Goal: Information Seeking & Learning: Learn about a topic

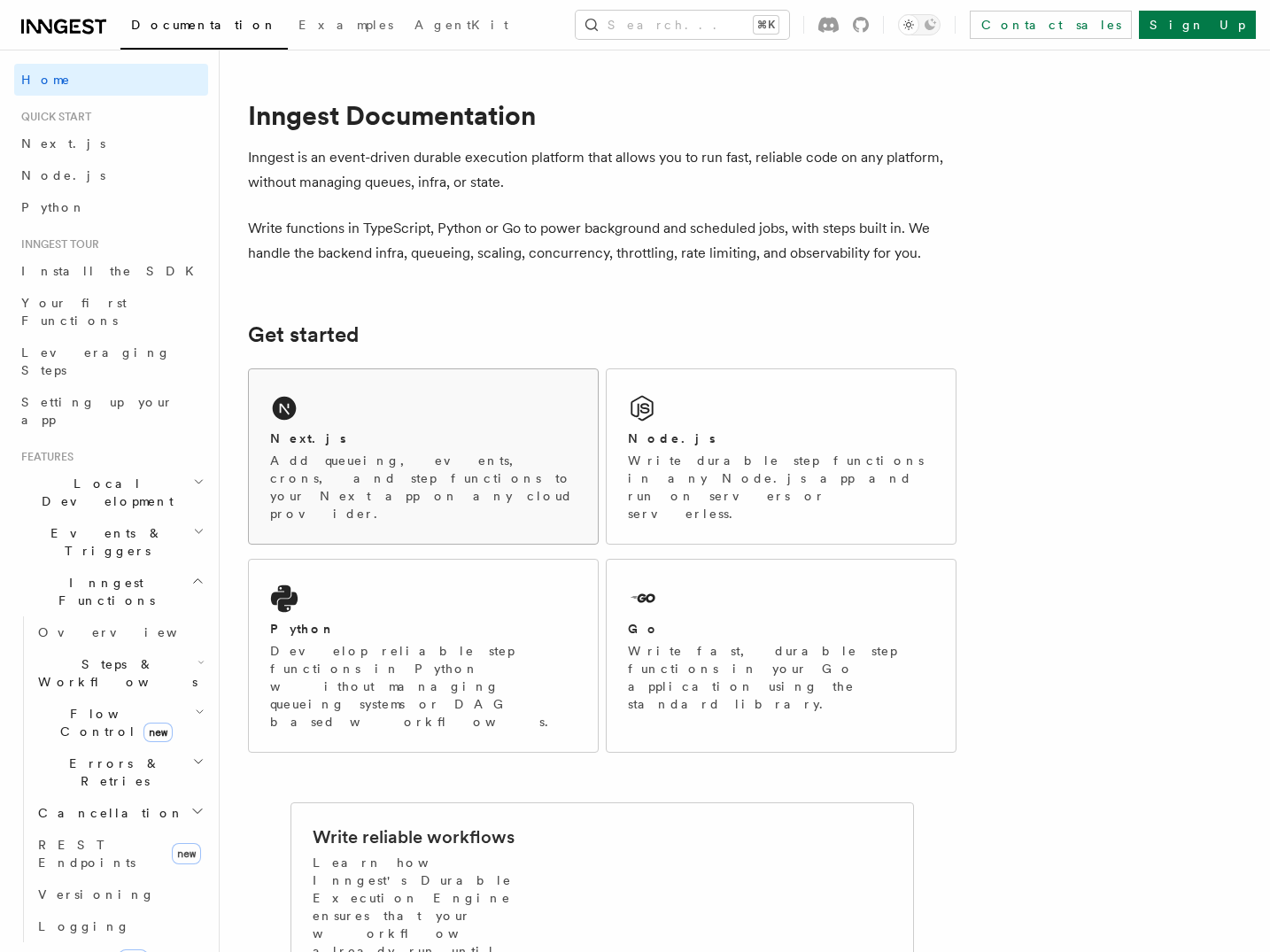
click at [469, 424] on div "Next.js Add queueing, events, crons, and step functions to your Next app on any…" at bounding box center [423, 456] width 349 height 174
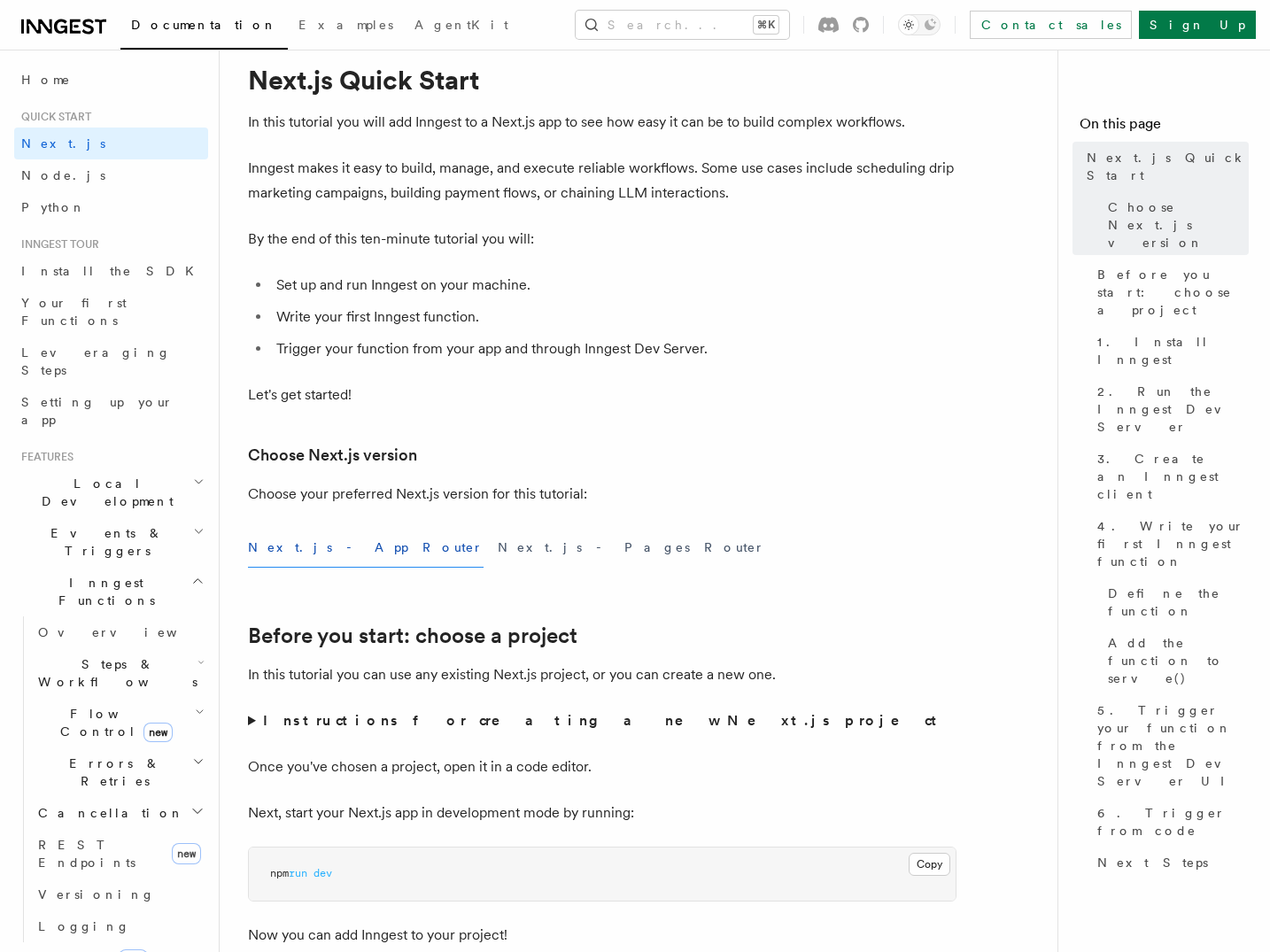
click at [118, 517] on h2 "Events & Triggers" at bounding box center [111, 542] width 194 height 50
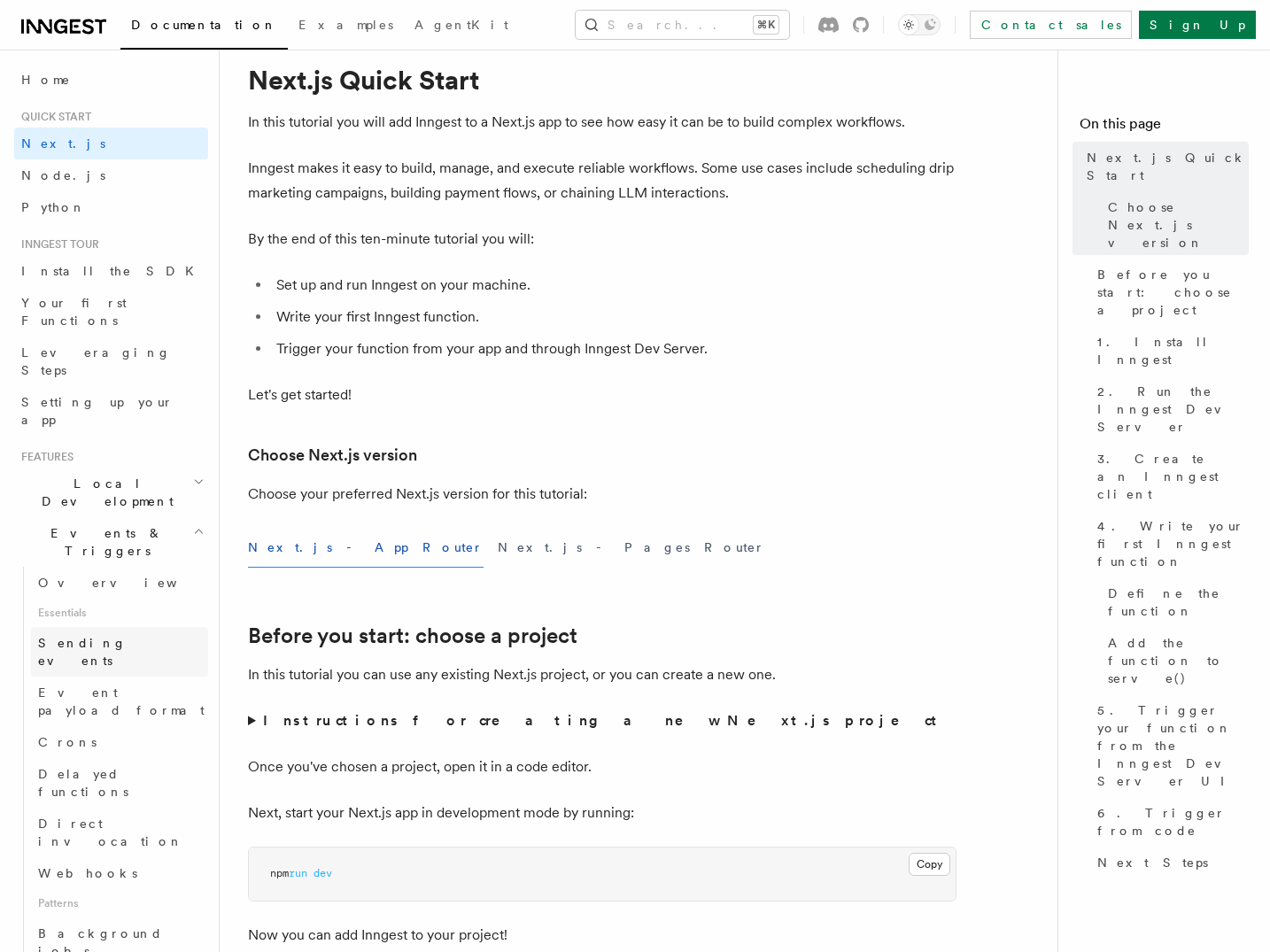
click at [140, 627] on link "Sending events" at bounding box center [120, 652] width 177 height 50
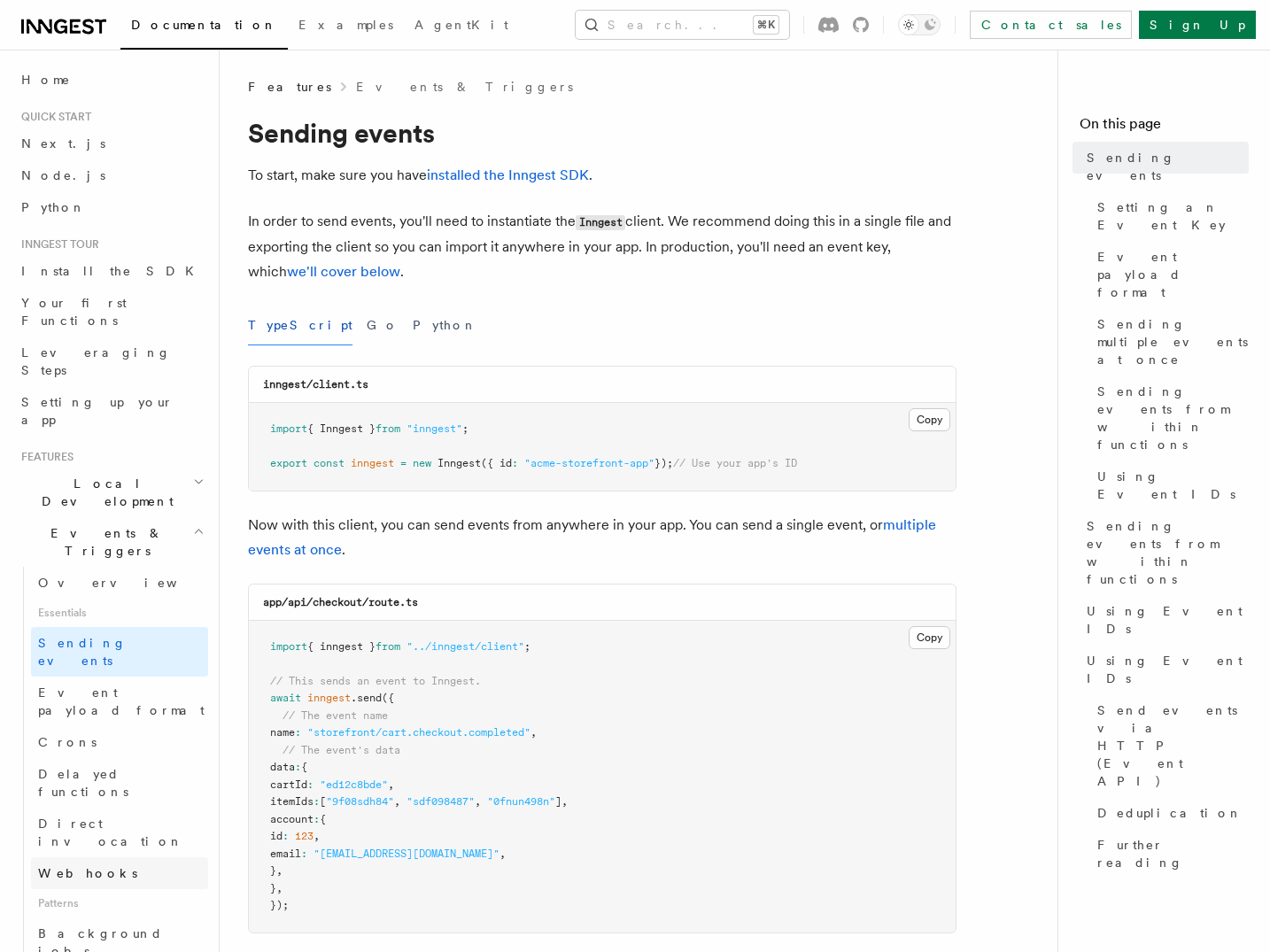
click at [123, 858] on link "Webhooks" at bounding box center [120, 873] width 177 height 31
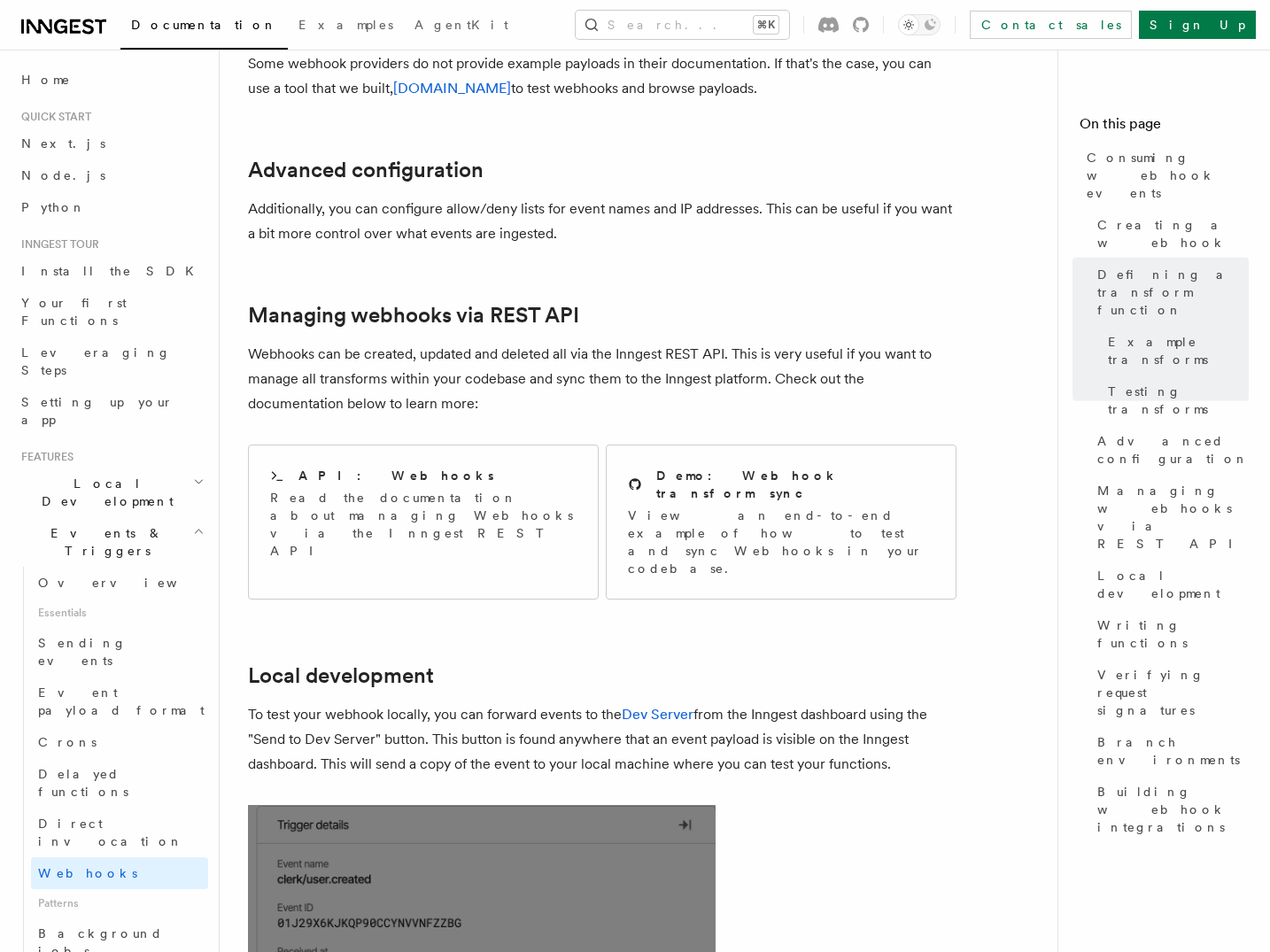
scroll to position [3583, 0]
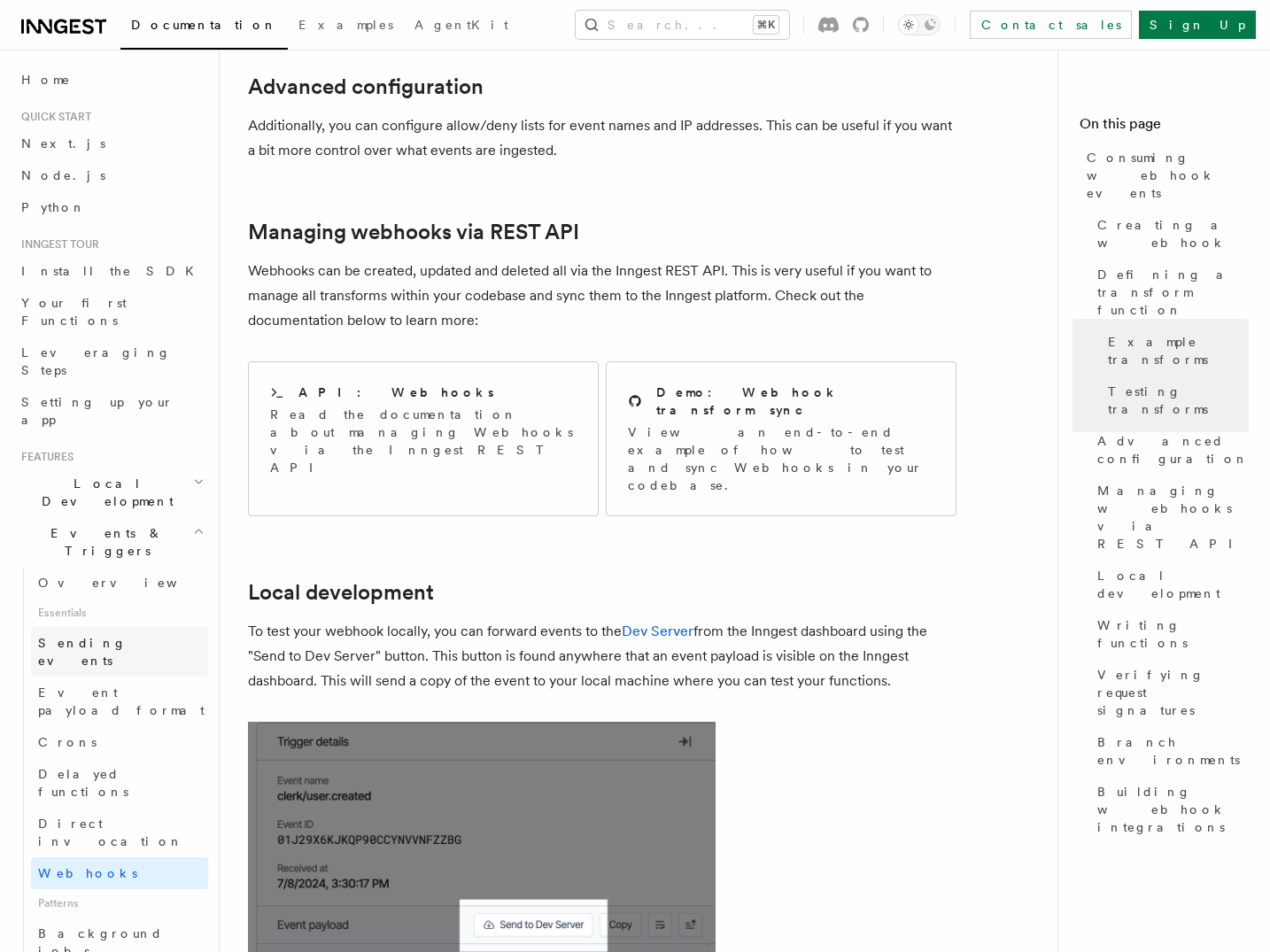
click at [101, 636] on span "Sending events" at bounding box center [82, 651] width 89 height 31
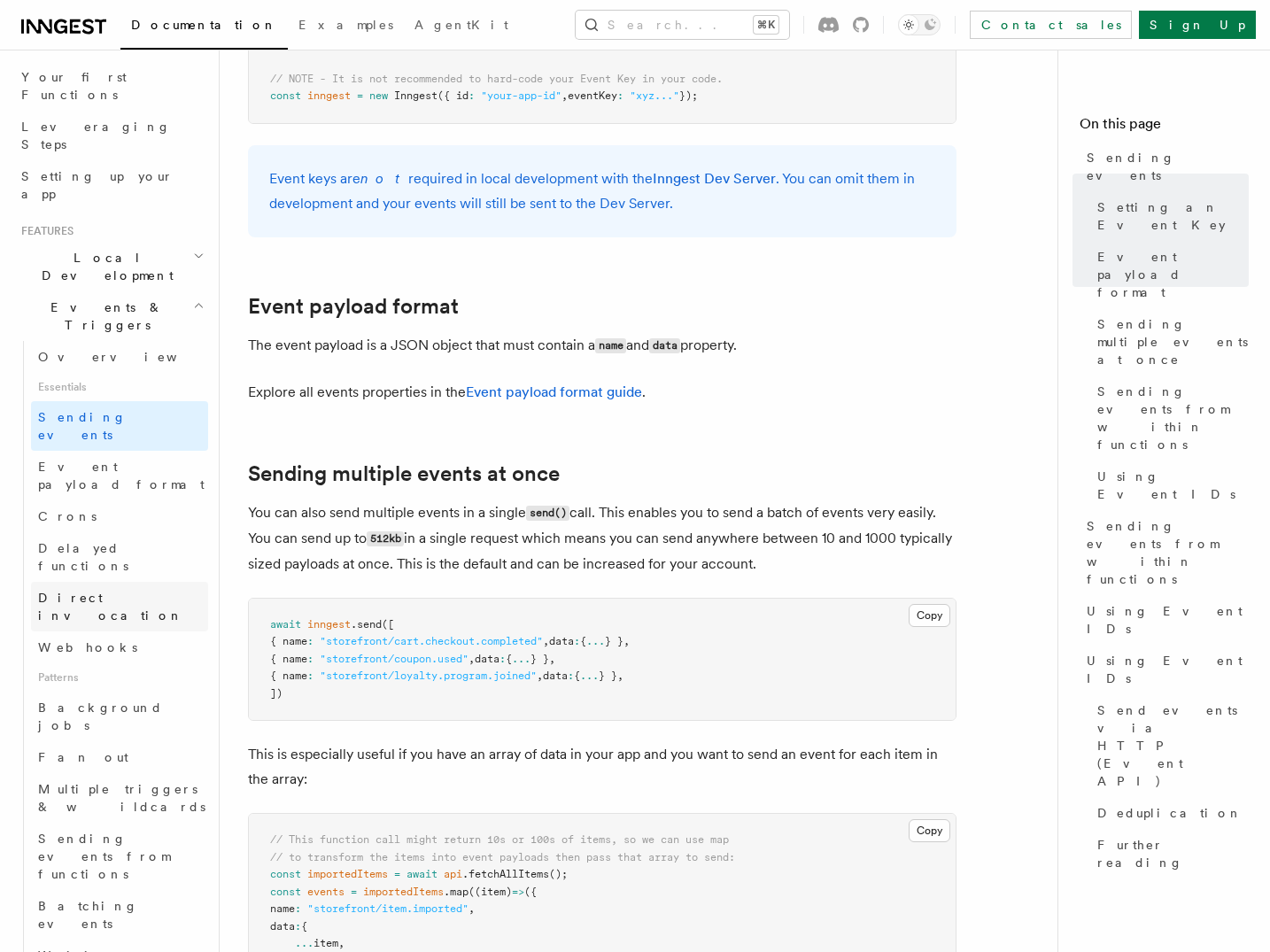
scroll to position [228, 0]
click at [134, 830] on span "Sending events from functions" at bounding box center [104, 855] width 132 height 50
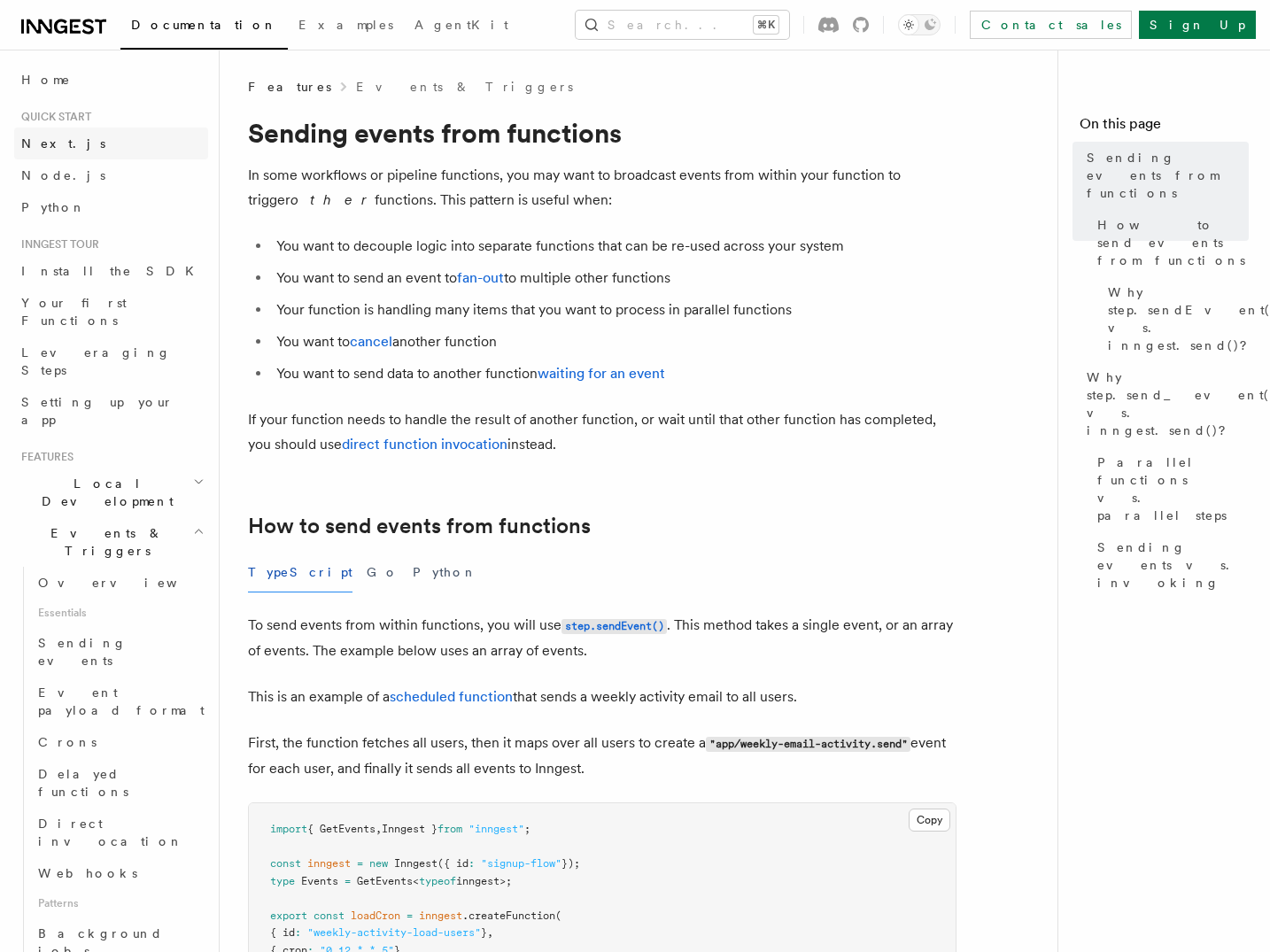
click at [104, 143] on link "Next.js" at bounding box center [111, 143] width 194 height 31
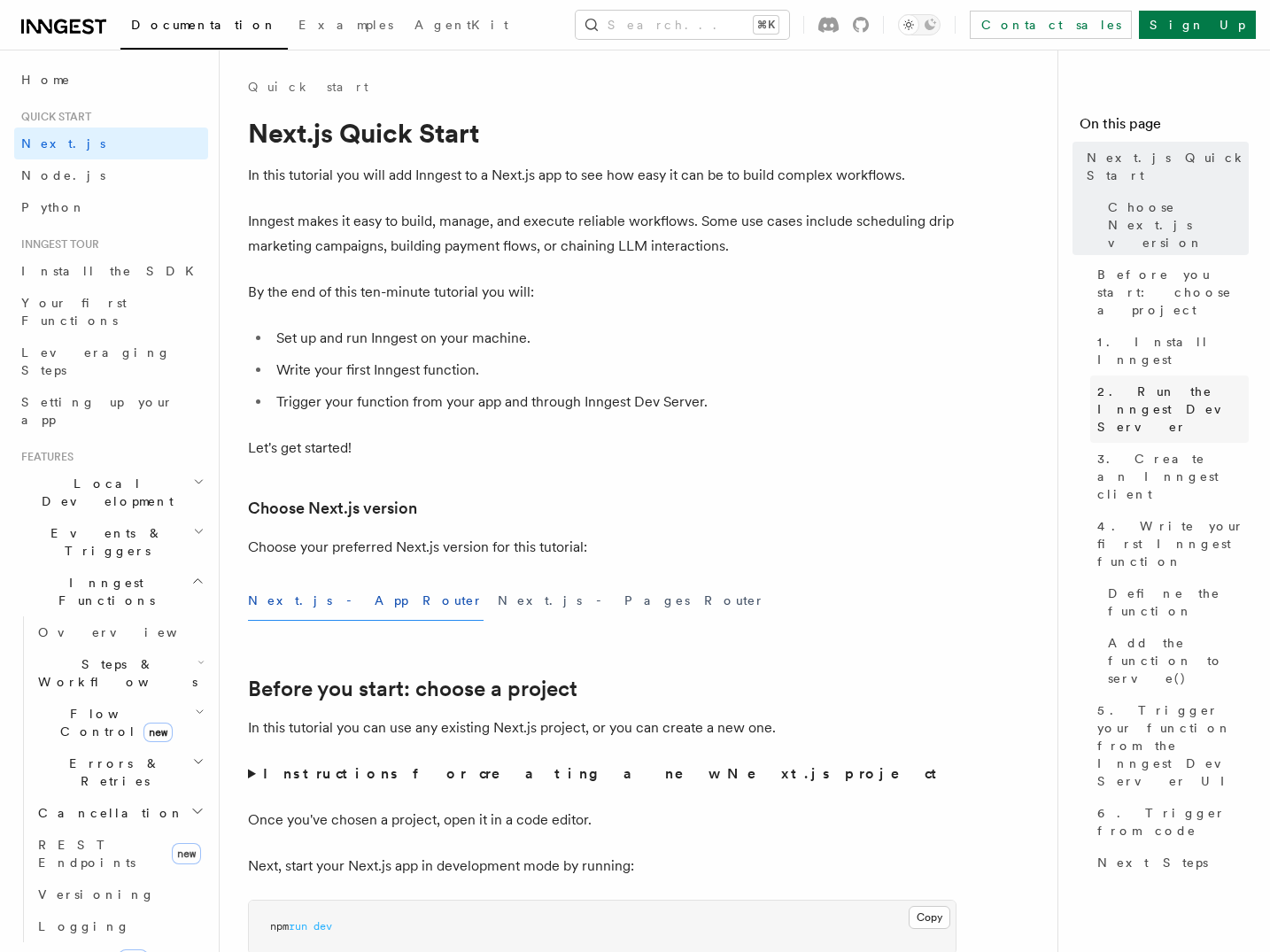
click at [1127, 383] on span "2. Run the Inngest Dev Server" at bounding box center [1173, 410] width 151 height 53
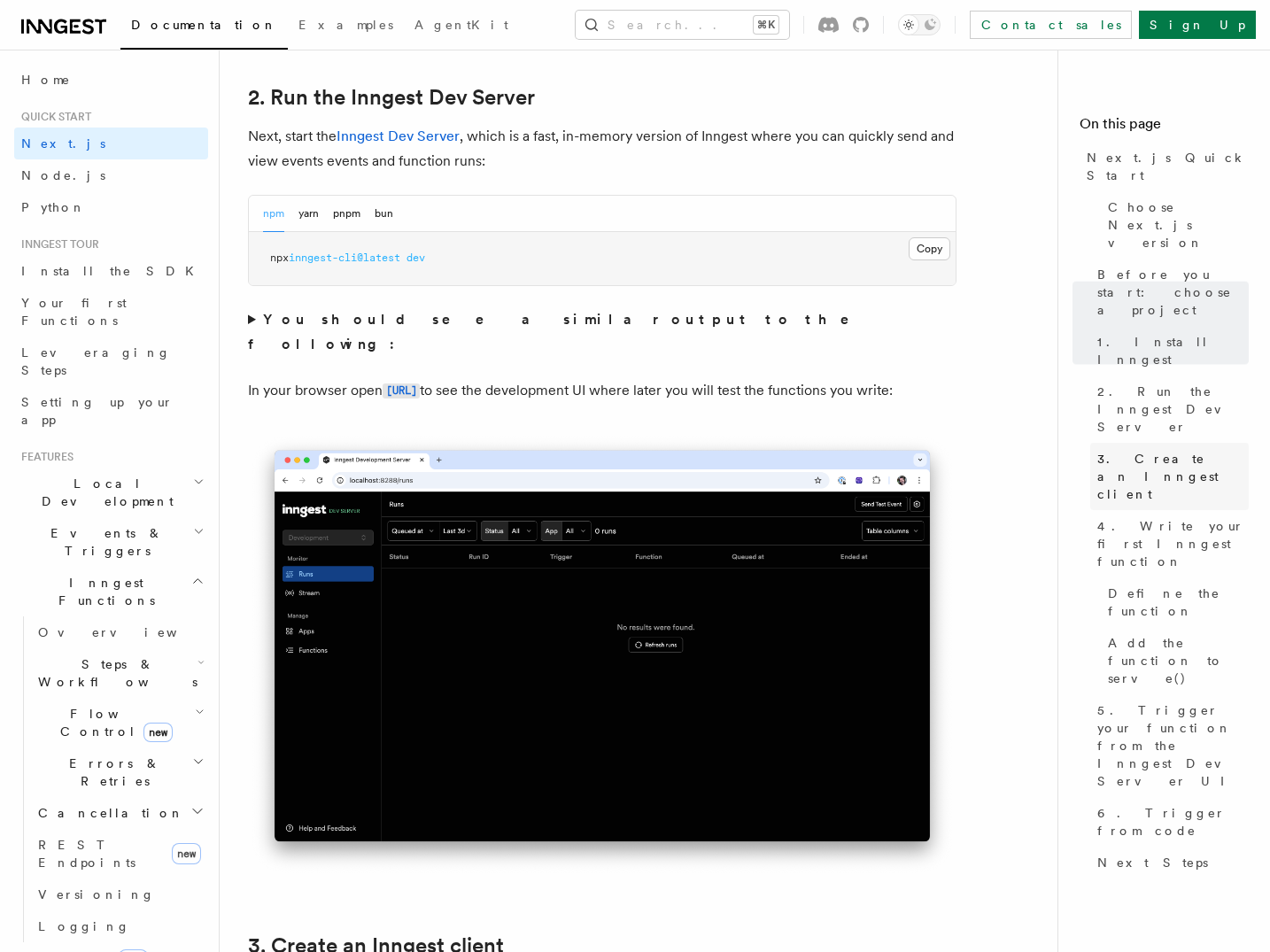
click at [1160, 443] on link "3. Create an Inngest client" at bounding box center [1169, 476] width 158 height 68
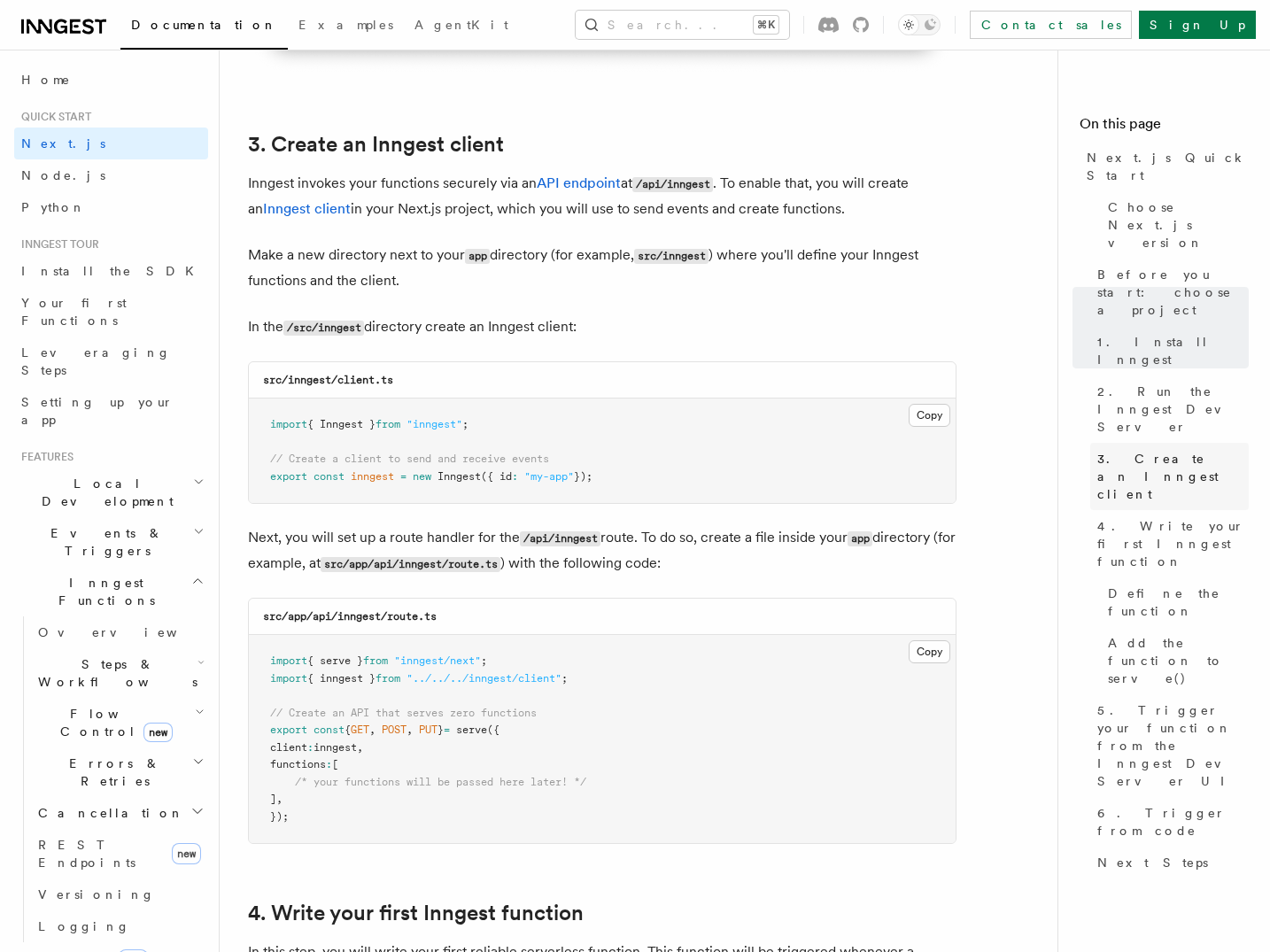
scroll to position [2079, 0]
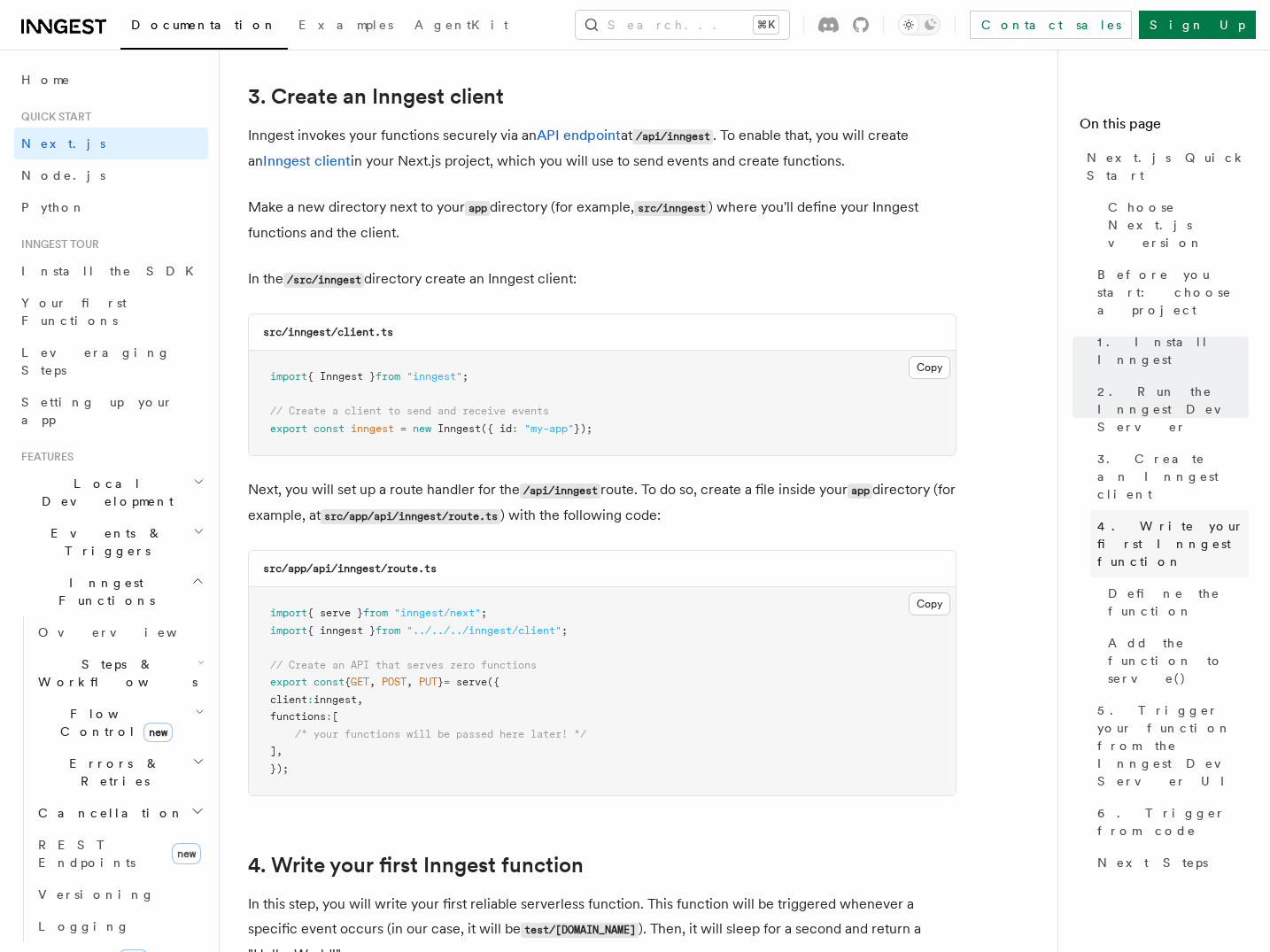
click at [1152, 517] on span "4. Write your first Inngest function" at bounding box center [1173, 544] width 151 height 53
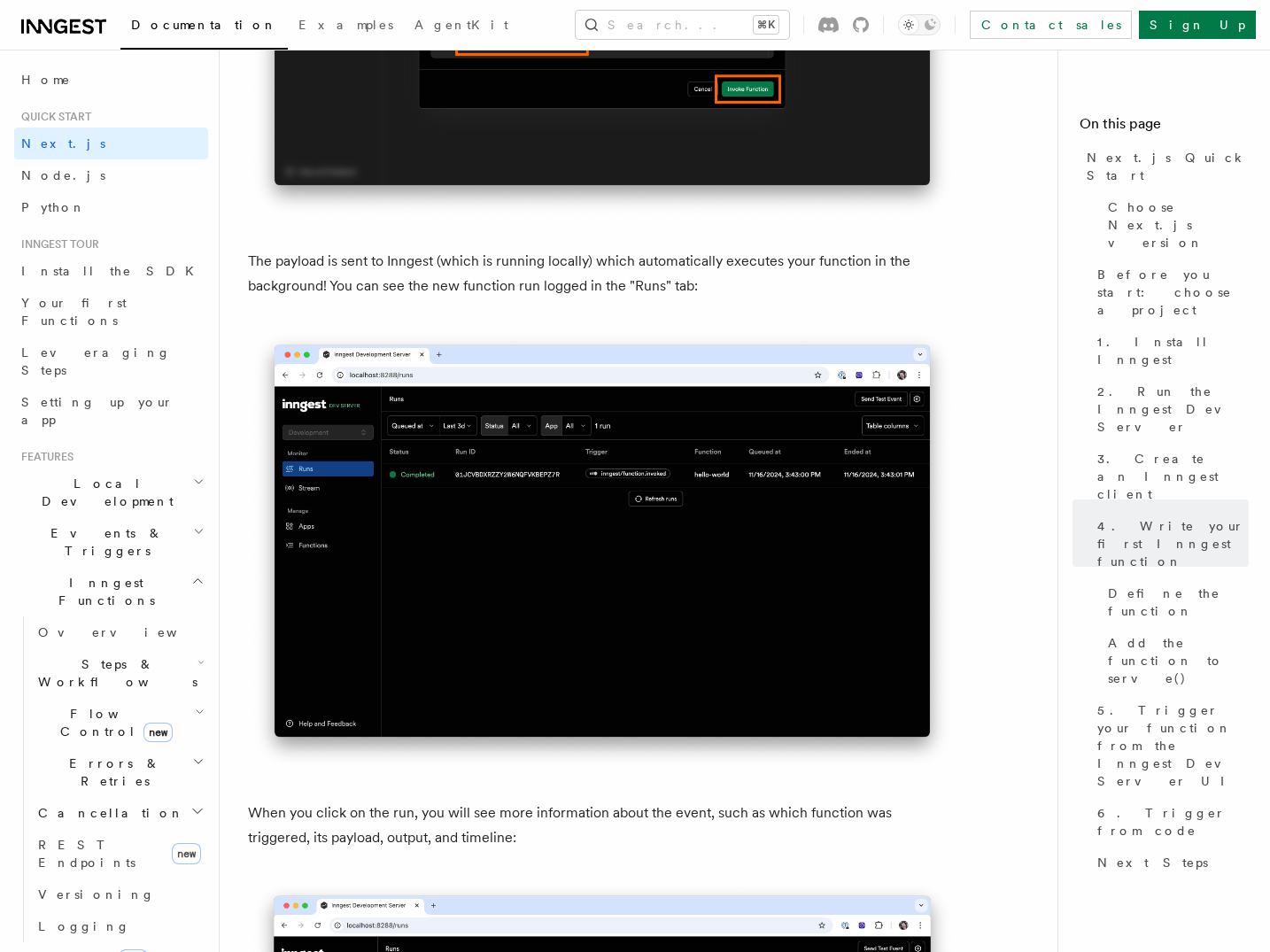
scroll to position [5841, 0]
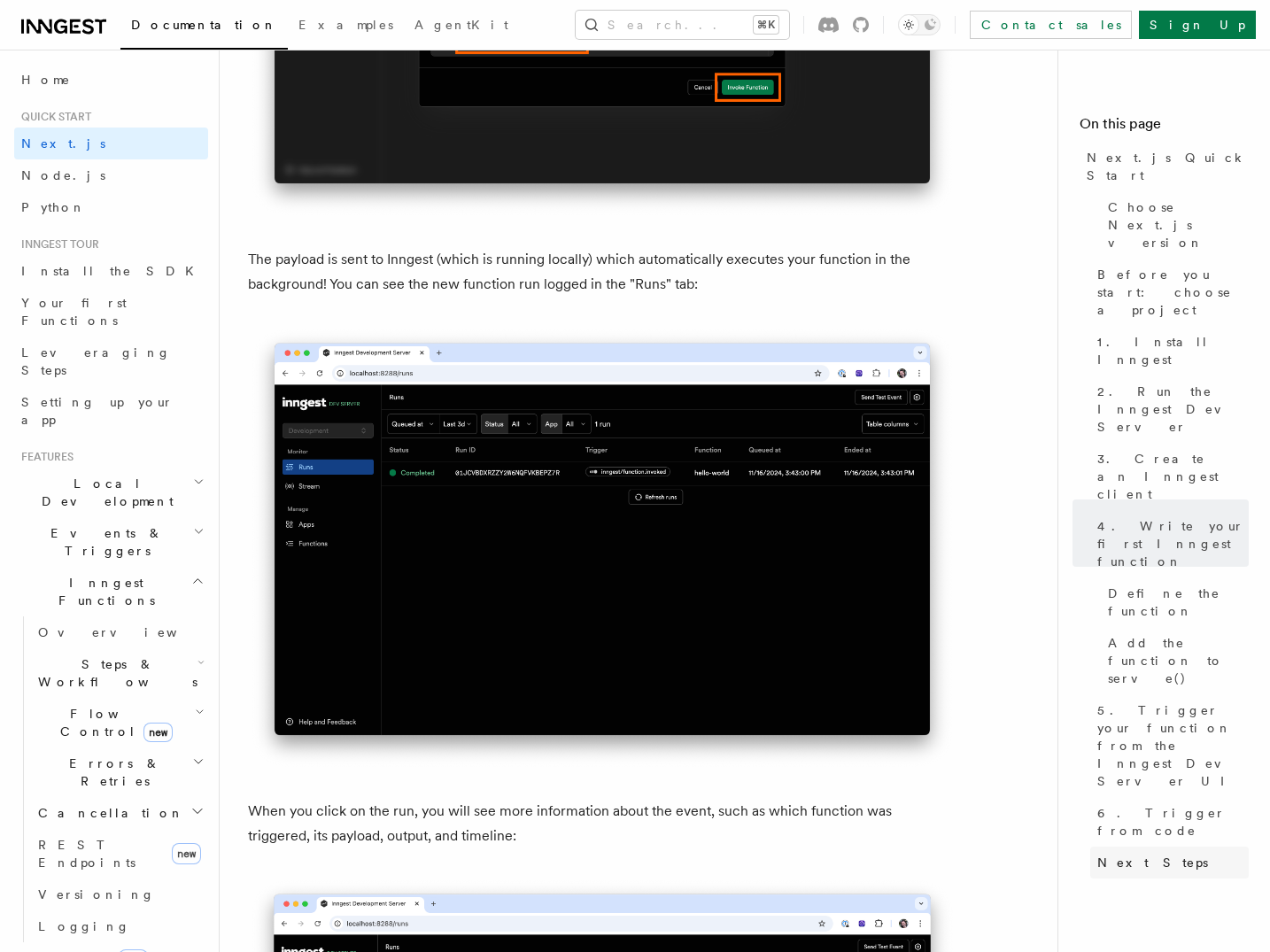
click at [1139, 854] on span "Next Steps" at bounding box center [1153, 862] width 111 height 18
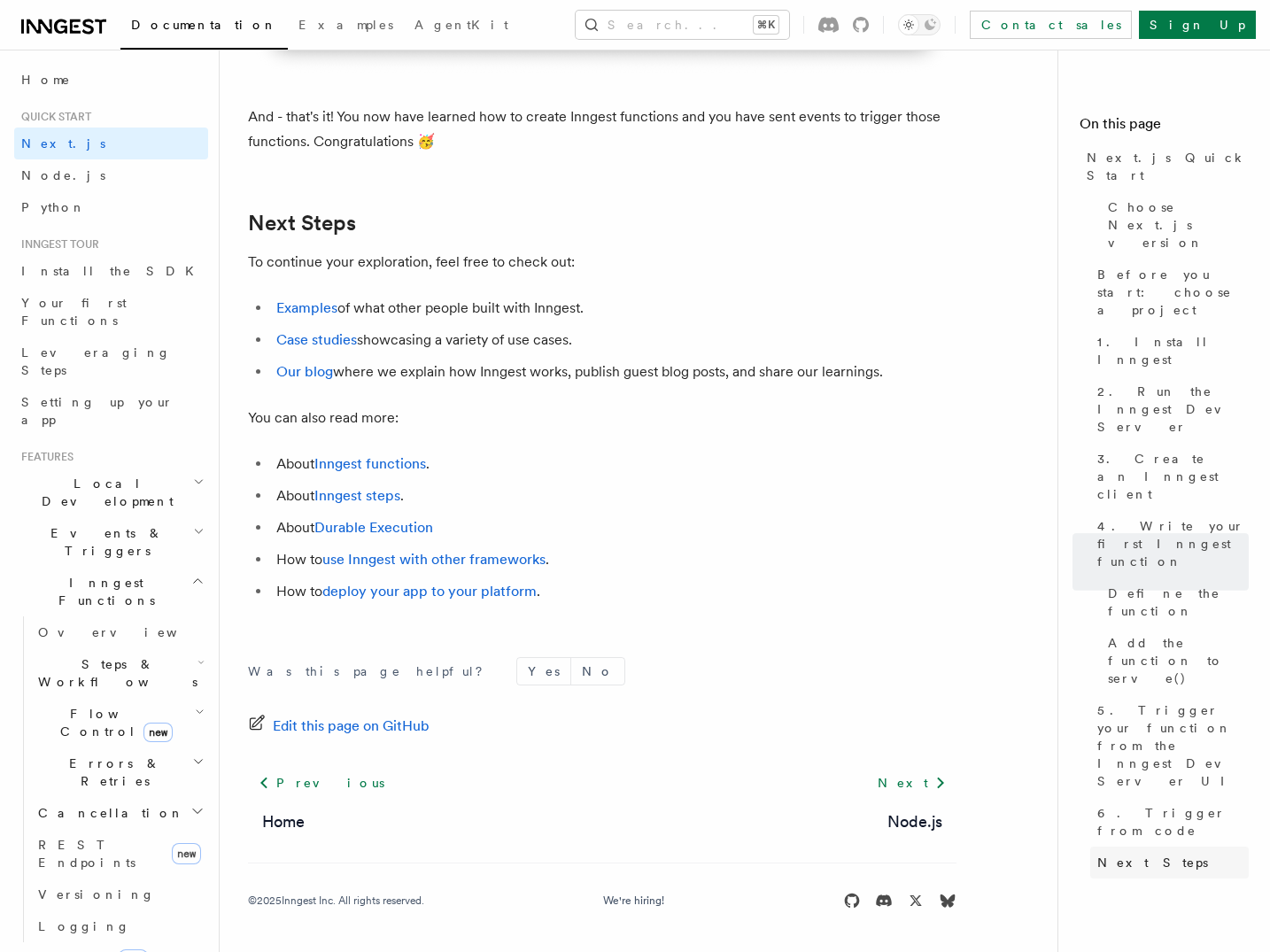
scroll to position [10990, 0]
click at [354, 466] on link "Inngest functions" at bounding box center [370, 464] width 111 height 17
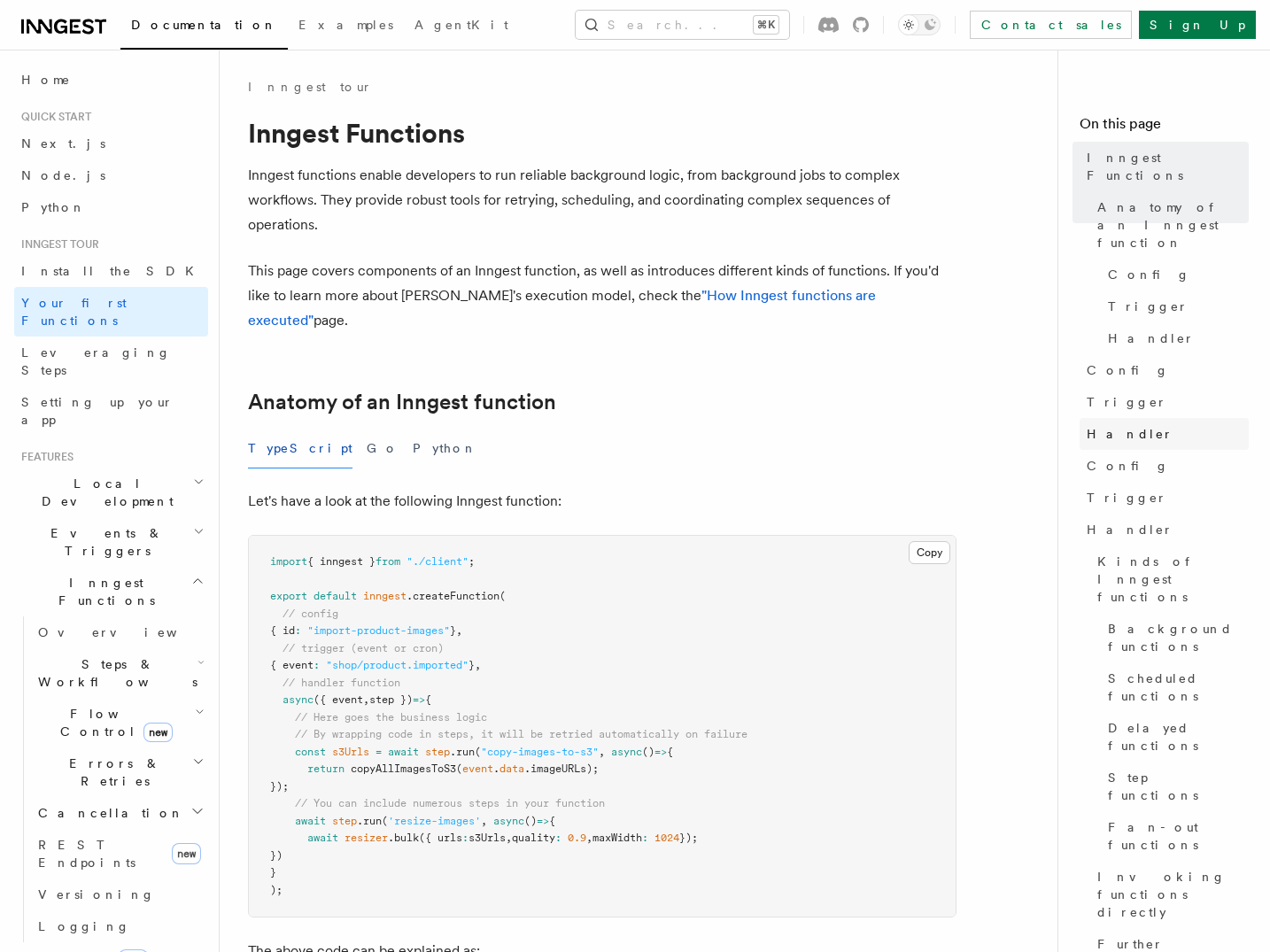
click at [1168, 418] on link "Handler" at bounding box center [1164, 434] width 170 height 31
click at [1137, 418] on link "Handler" at bounding box center [1164, 434] width 170 height 31
click at [1106, 354] on link "Config" at bounding box center [1164, 370] width 170 height 31
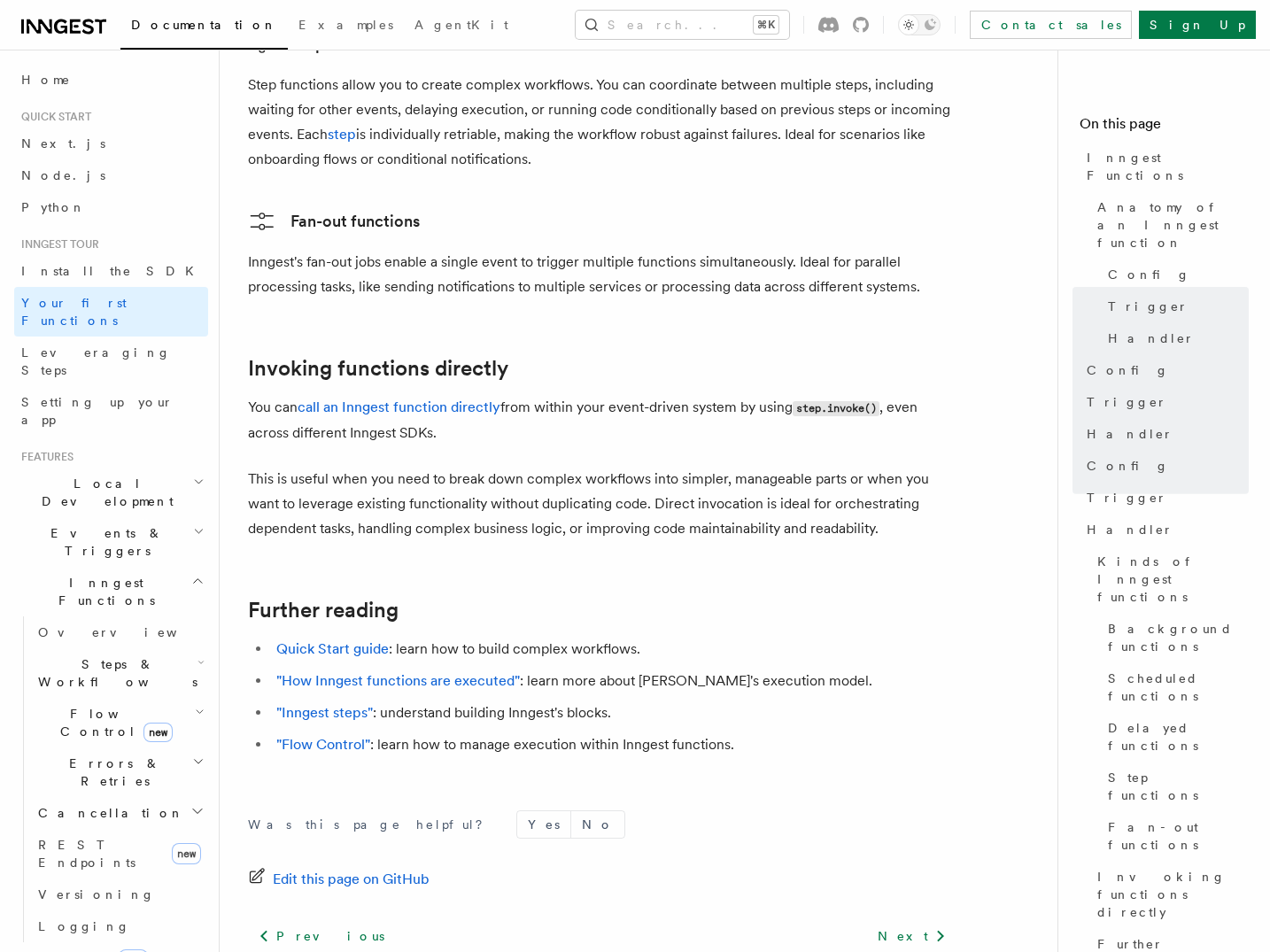
scroll to position [3394, 0]
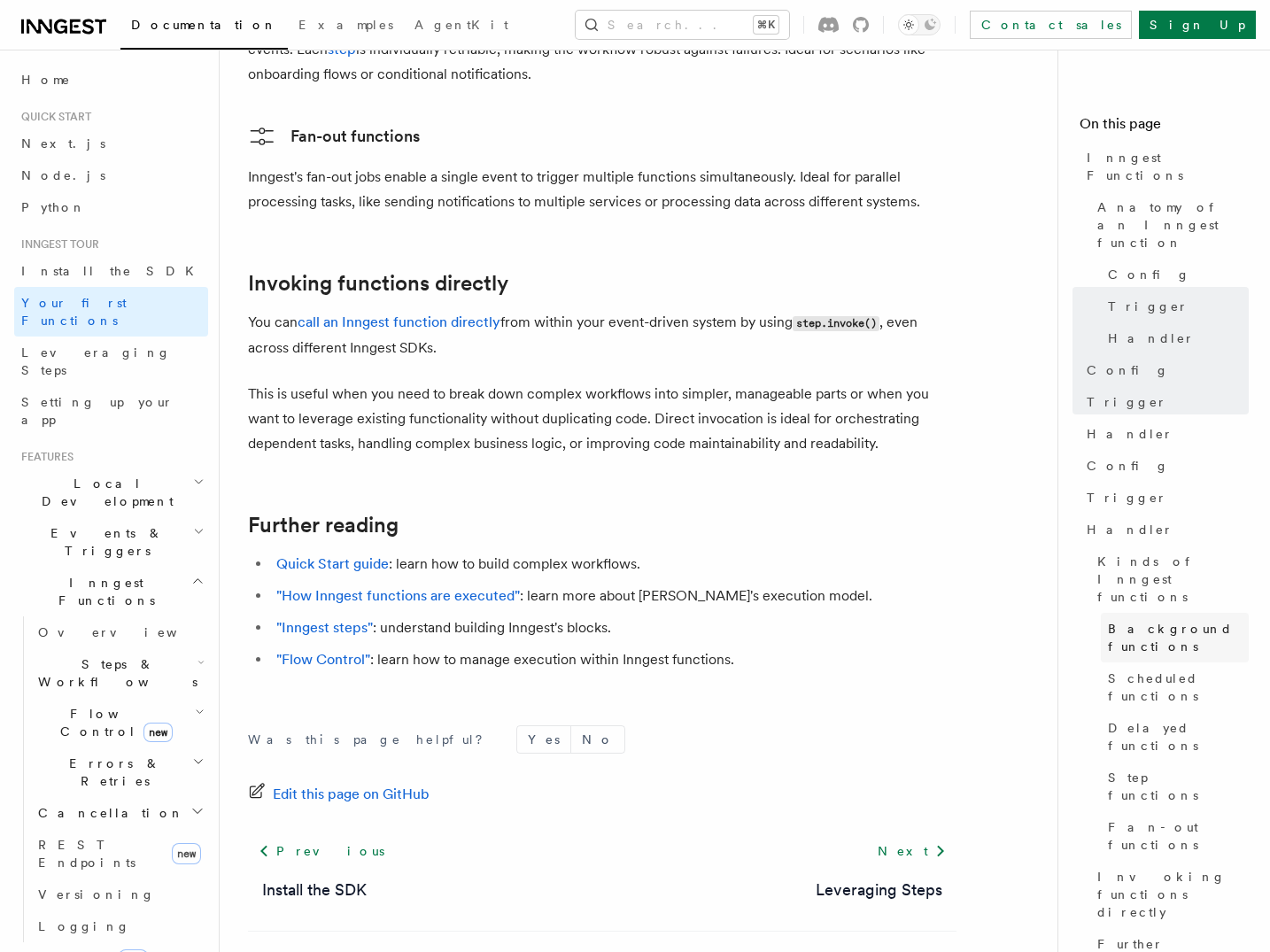
click at [1163, 620] on span "Background functions" at bounding box center [1179, 638] width 141 height 35
click at [1138, 620] on span "Background functions" at bounding box center [1179, 638] width 141 height 35
click at [1140, 546] on link "Kinds of Inngest functions" at bounding box center [1169, 579] width 158 height 68
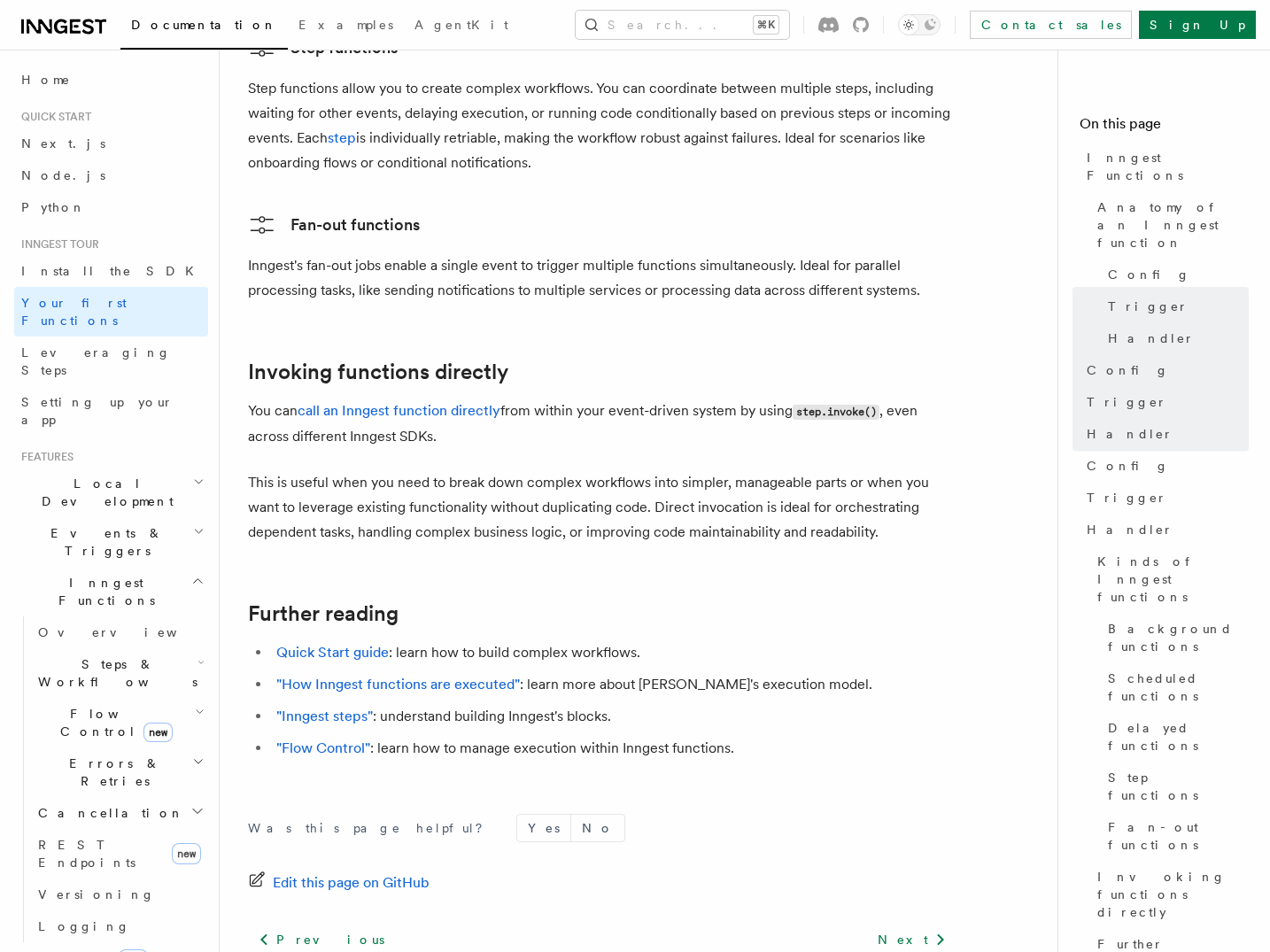
scroll to position [3338, 0]
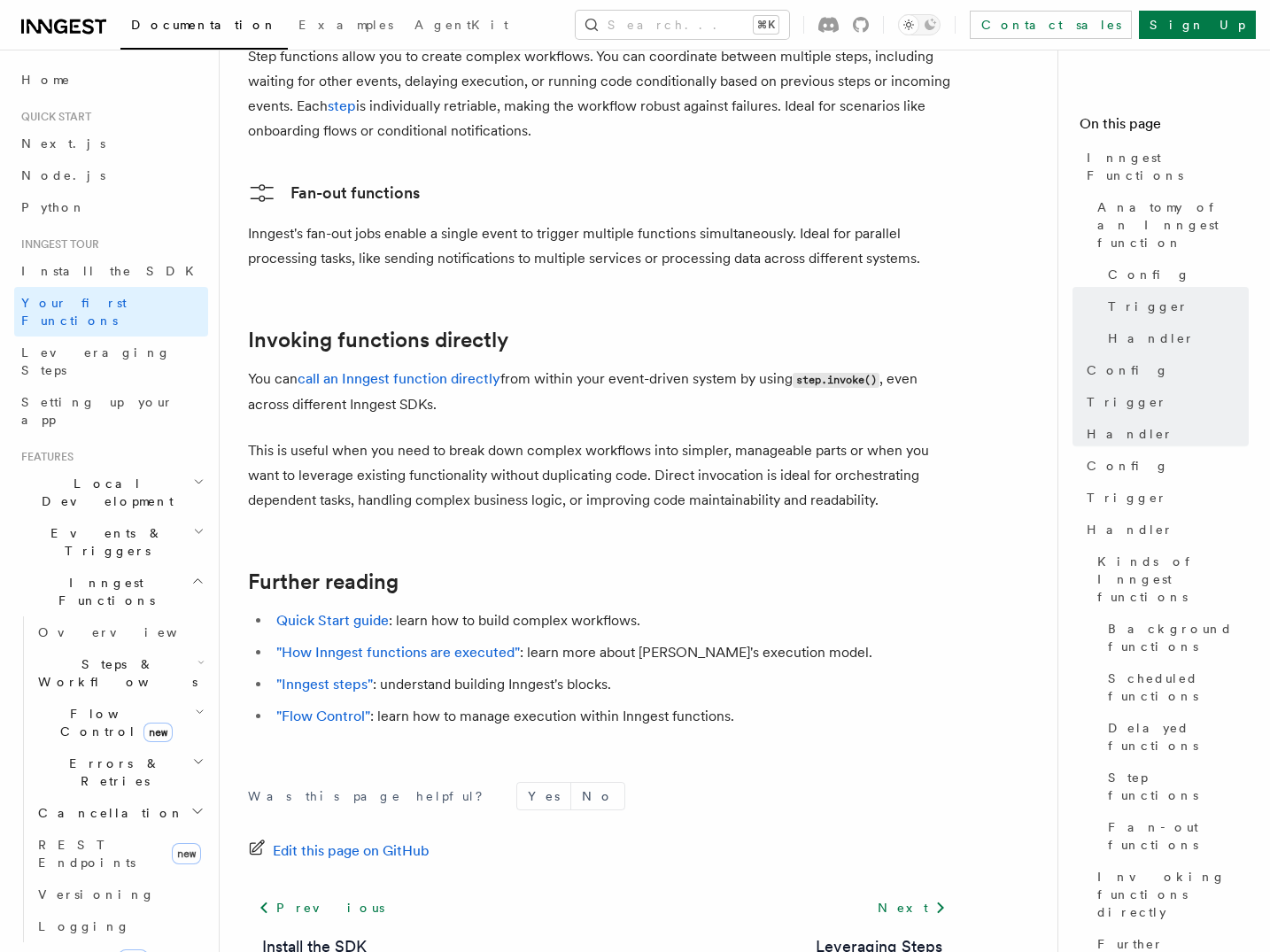
click at [585, 438] on p "This is useful when you need to break down complex workflows into simpler, mana…" at bounding box center [602, 476] width 709 height 74
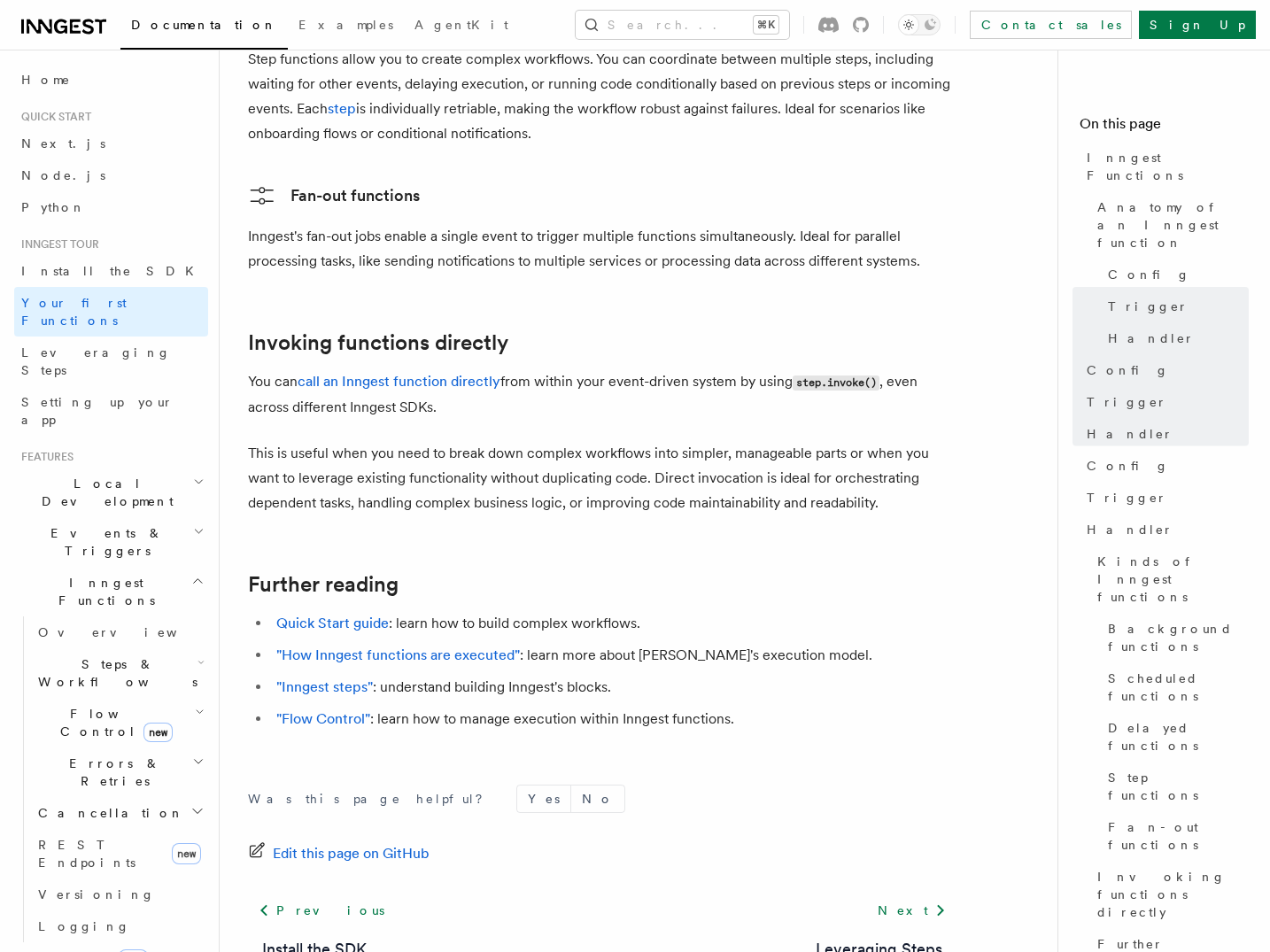
scroll to position [3394, 0]
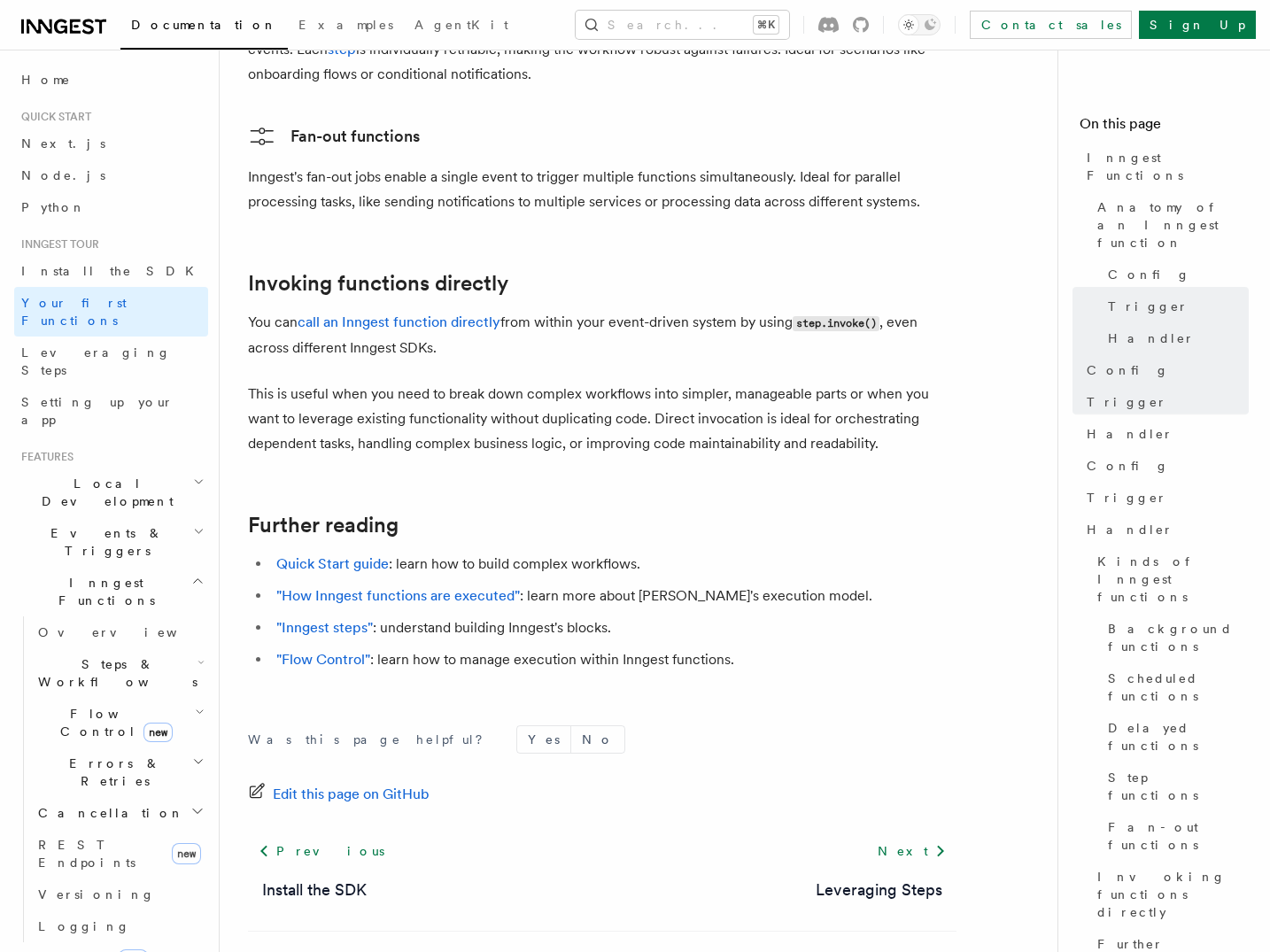
click at [99, 755] on span "Errors & Retries" at bounding box center [111, 772] width 161 height 35
click at [84, 838] on span "Retries" at bounding box center [90, 844] width 70 height 14
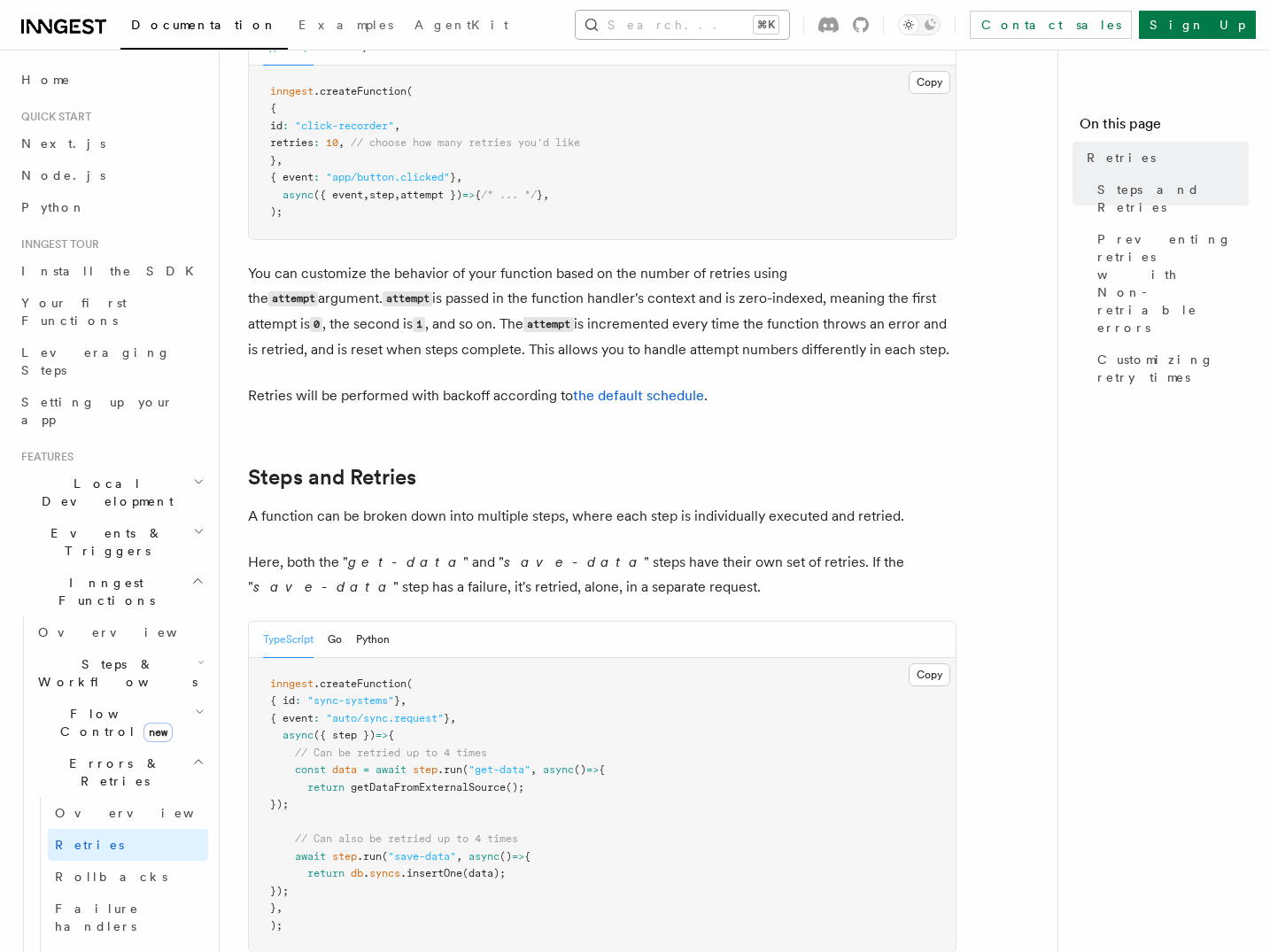
click at [671, 26] on button "Search... ⌘K" at bounding box center [682, 25] width 213 height 29
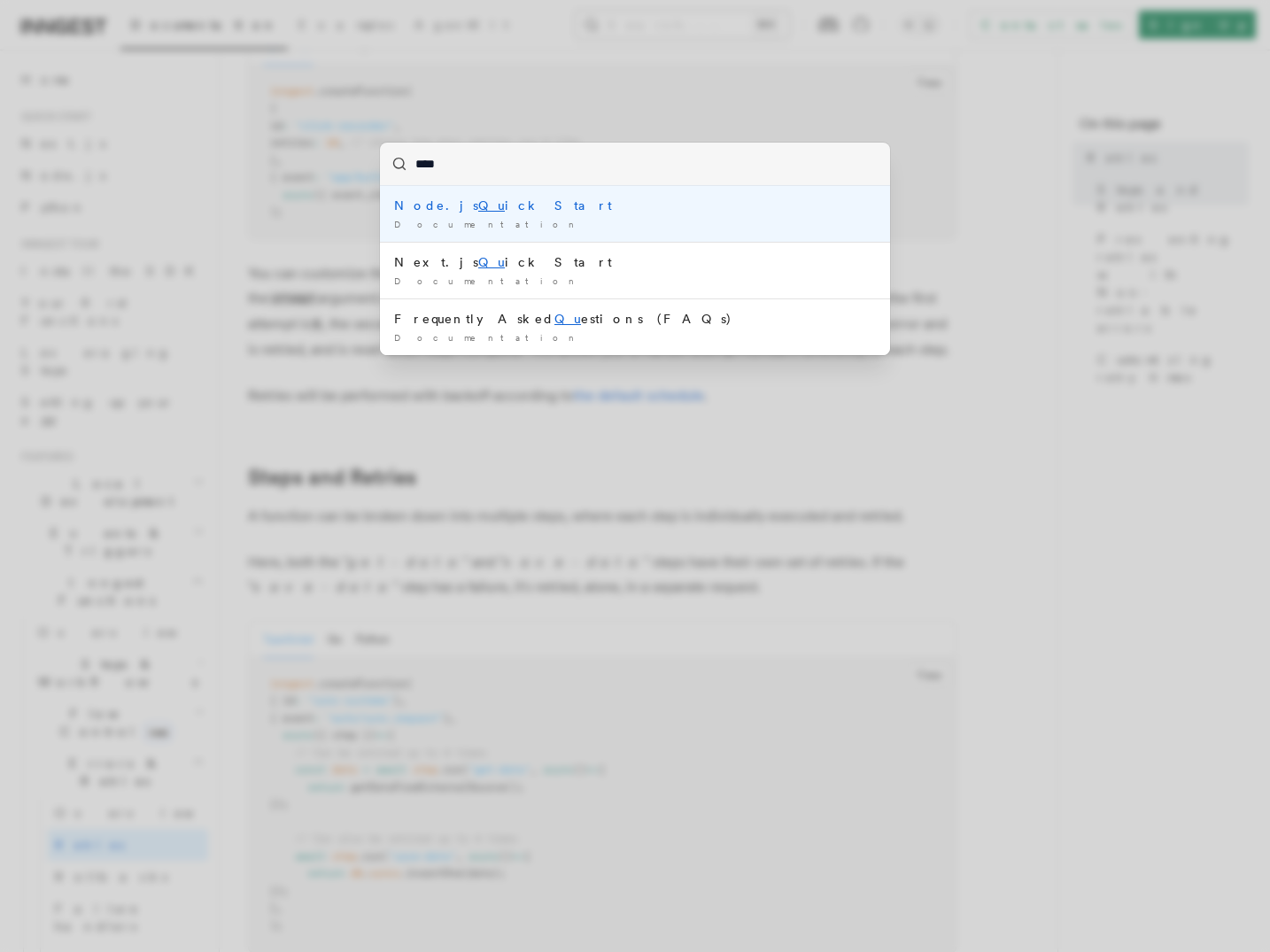
type input "*****"
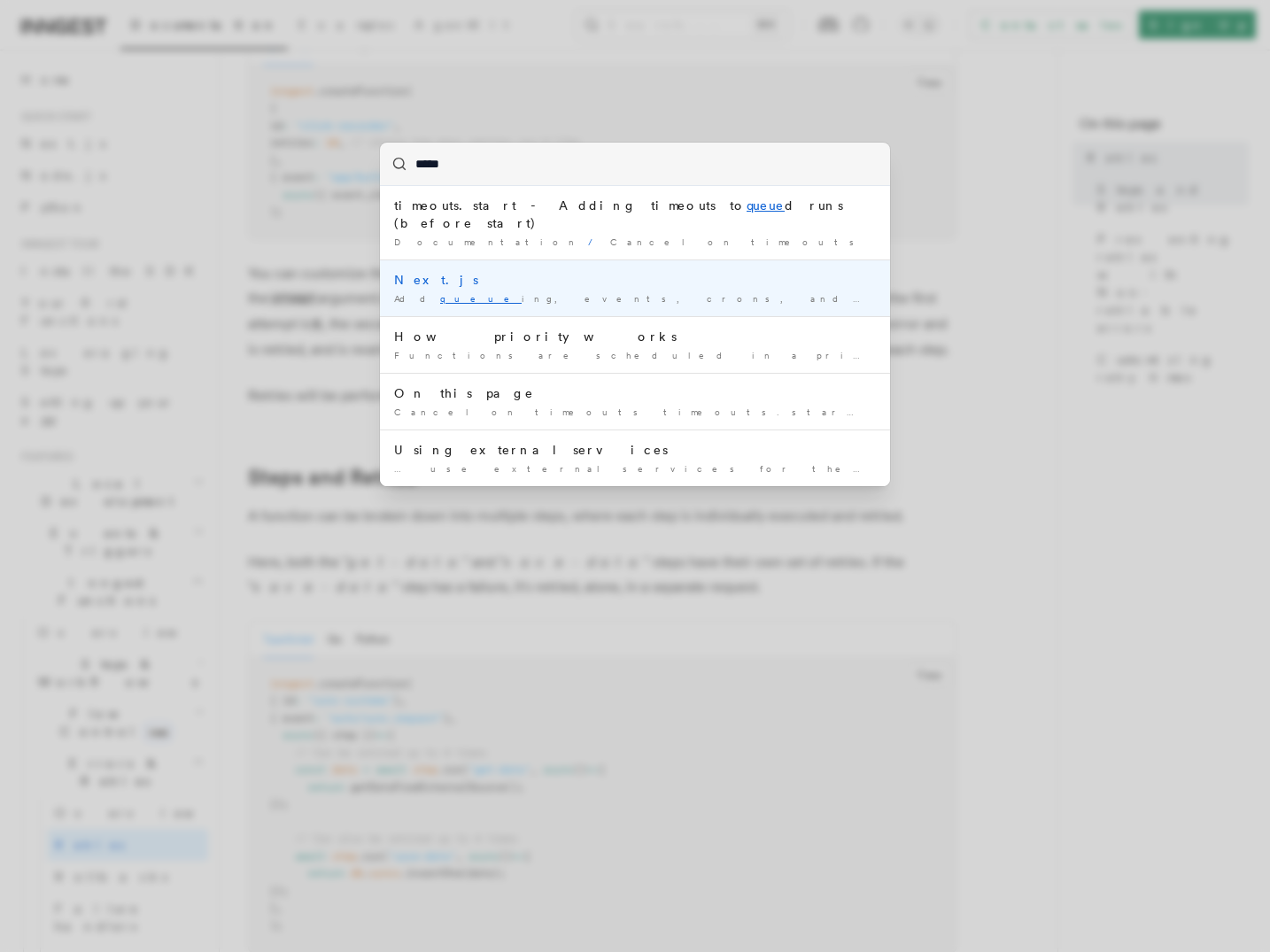
click at [629, 271] on div "Next.js" at bounding box center [635, 279] width 482 height 18
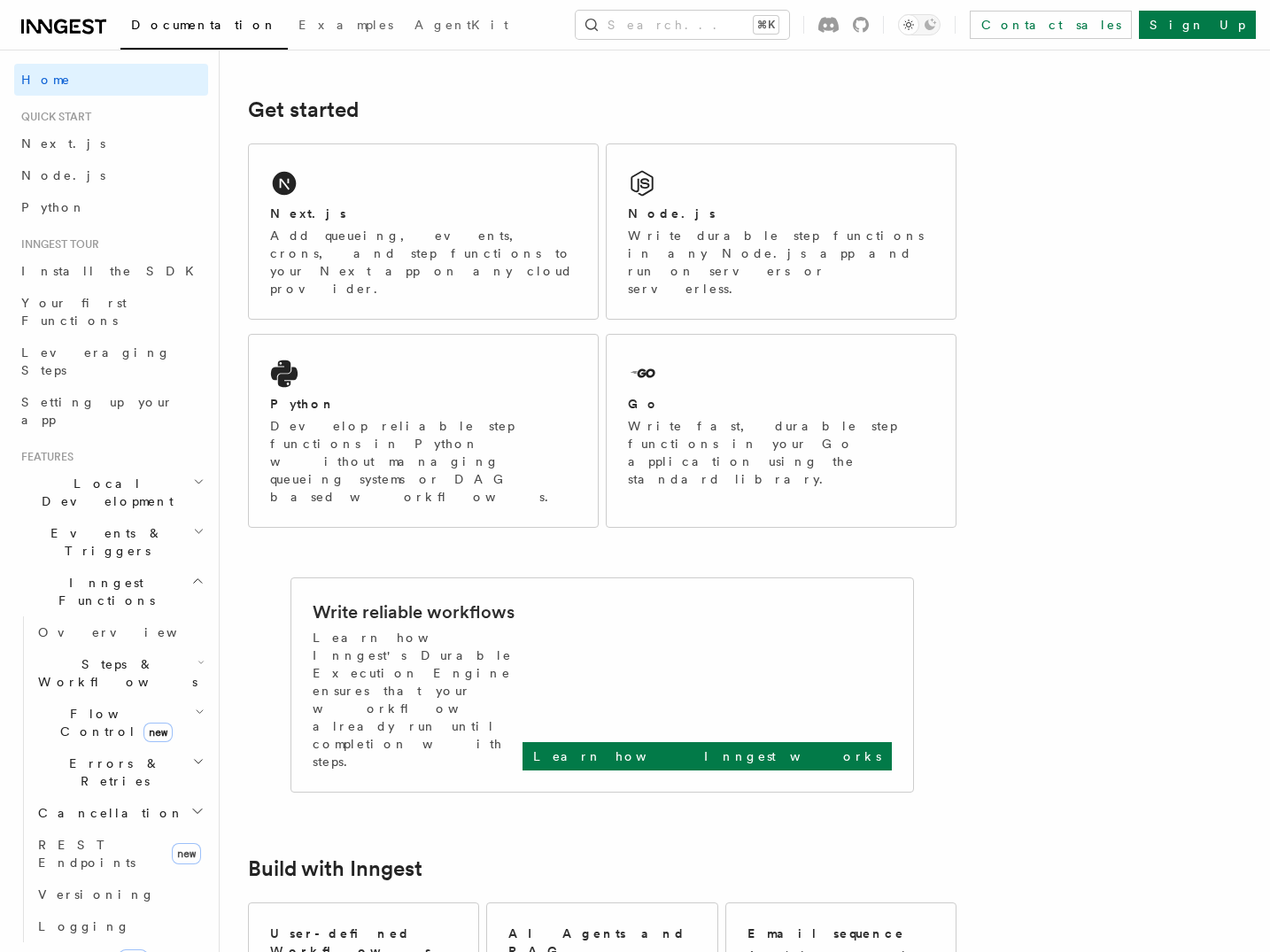
scroll to position [237, 0]
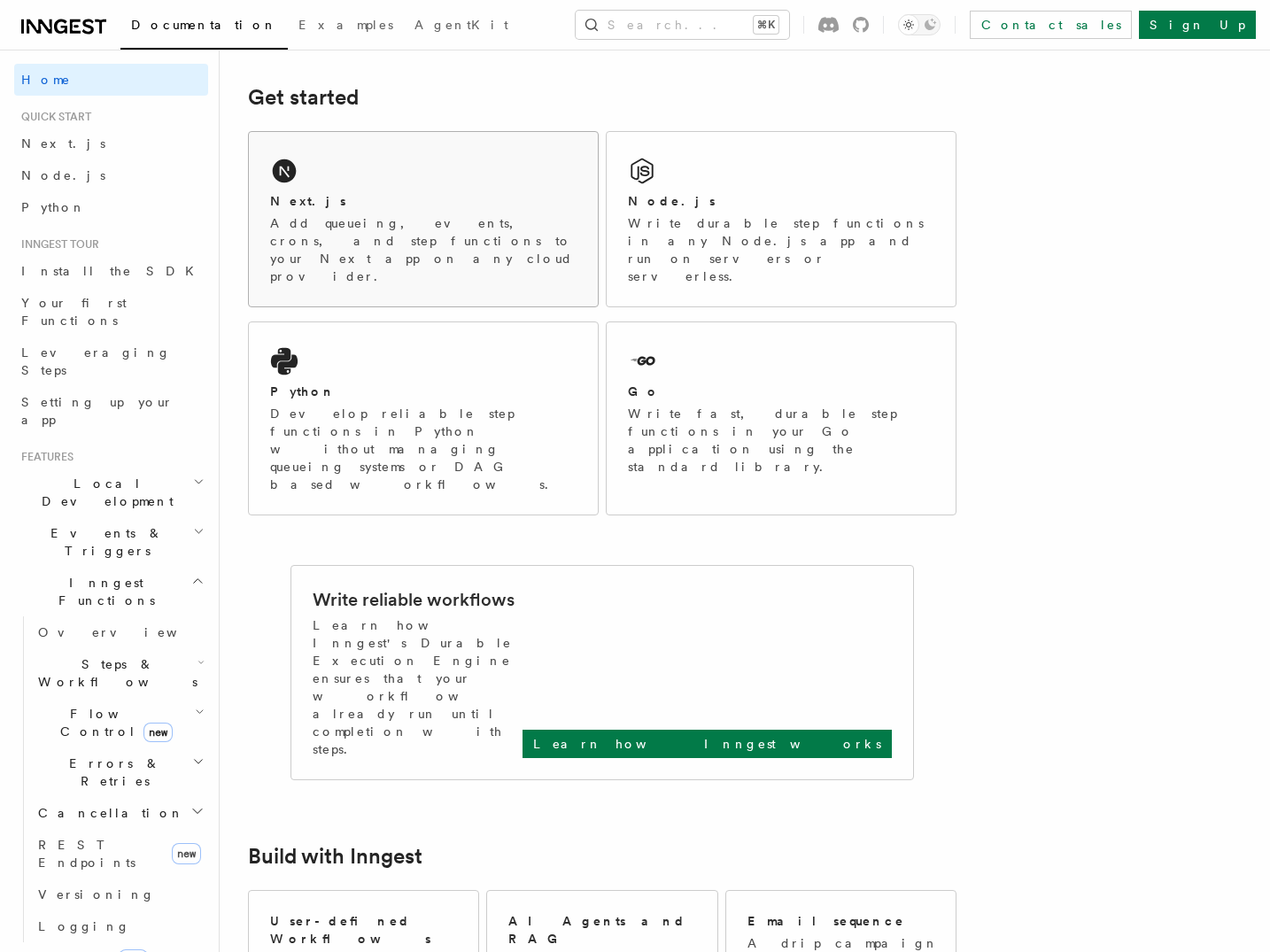
click at [391, 200] on div "Next.js" at bounding box center [424, 202] width 307 height 19
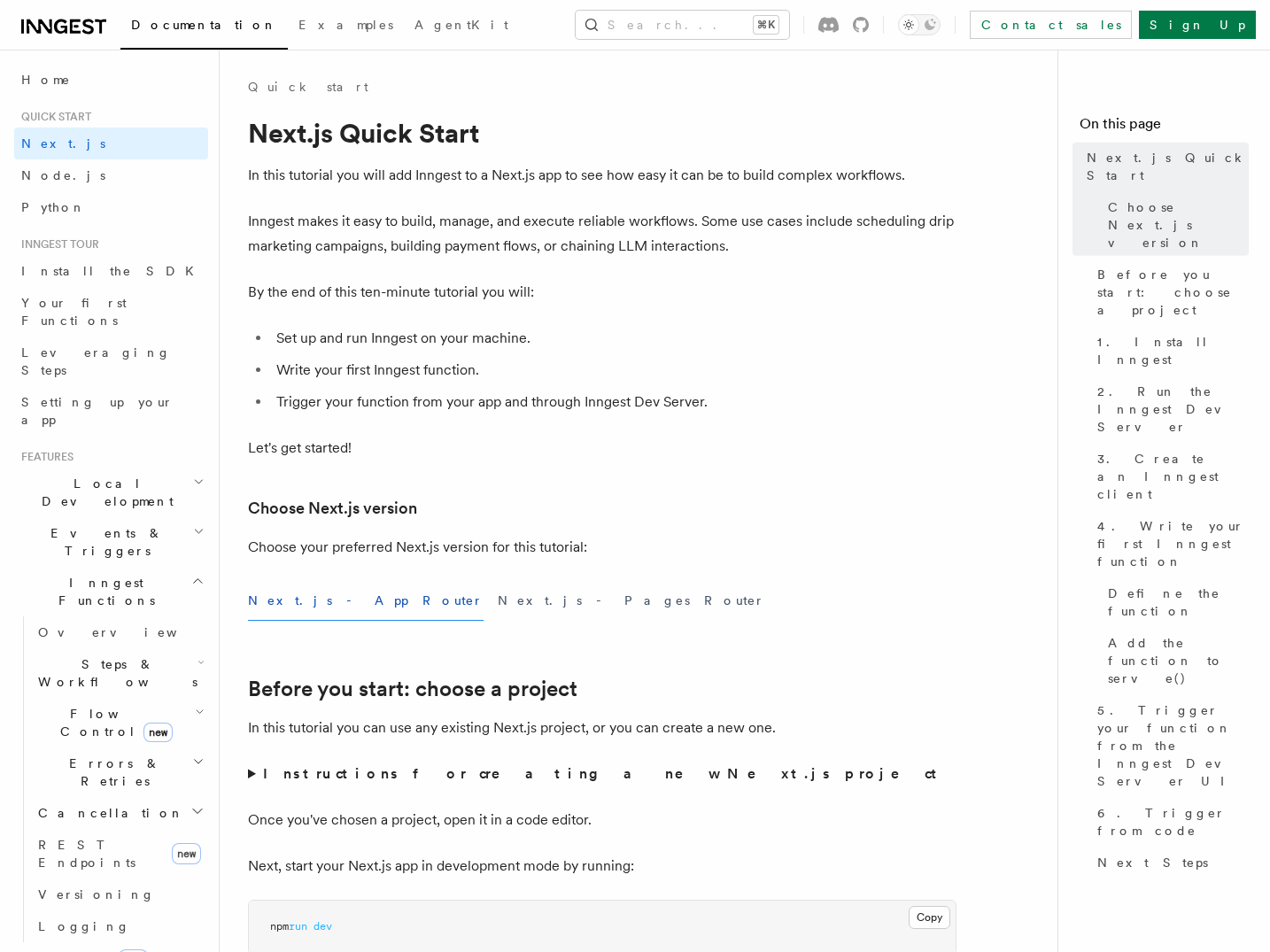
scroll to position [1203, 0]
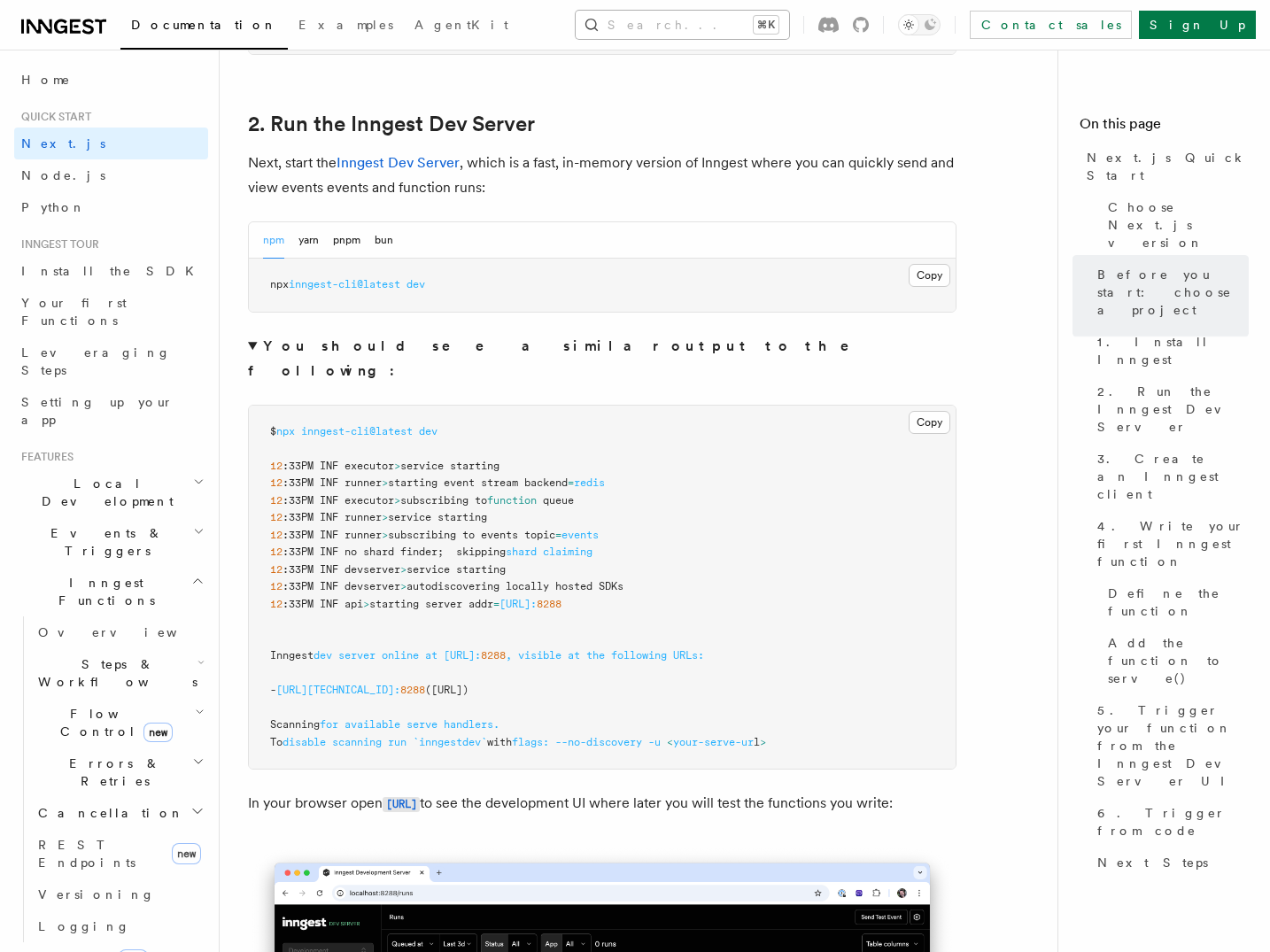
click at [672, 30] on button "Search... ⌘K" at bounding box center [682, 25] width 213 height 29
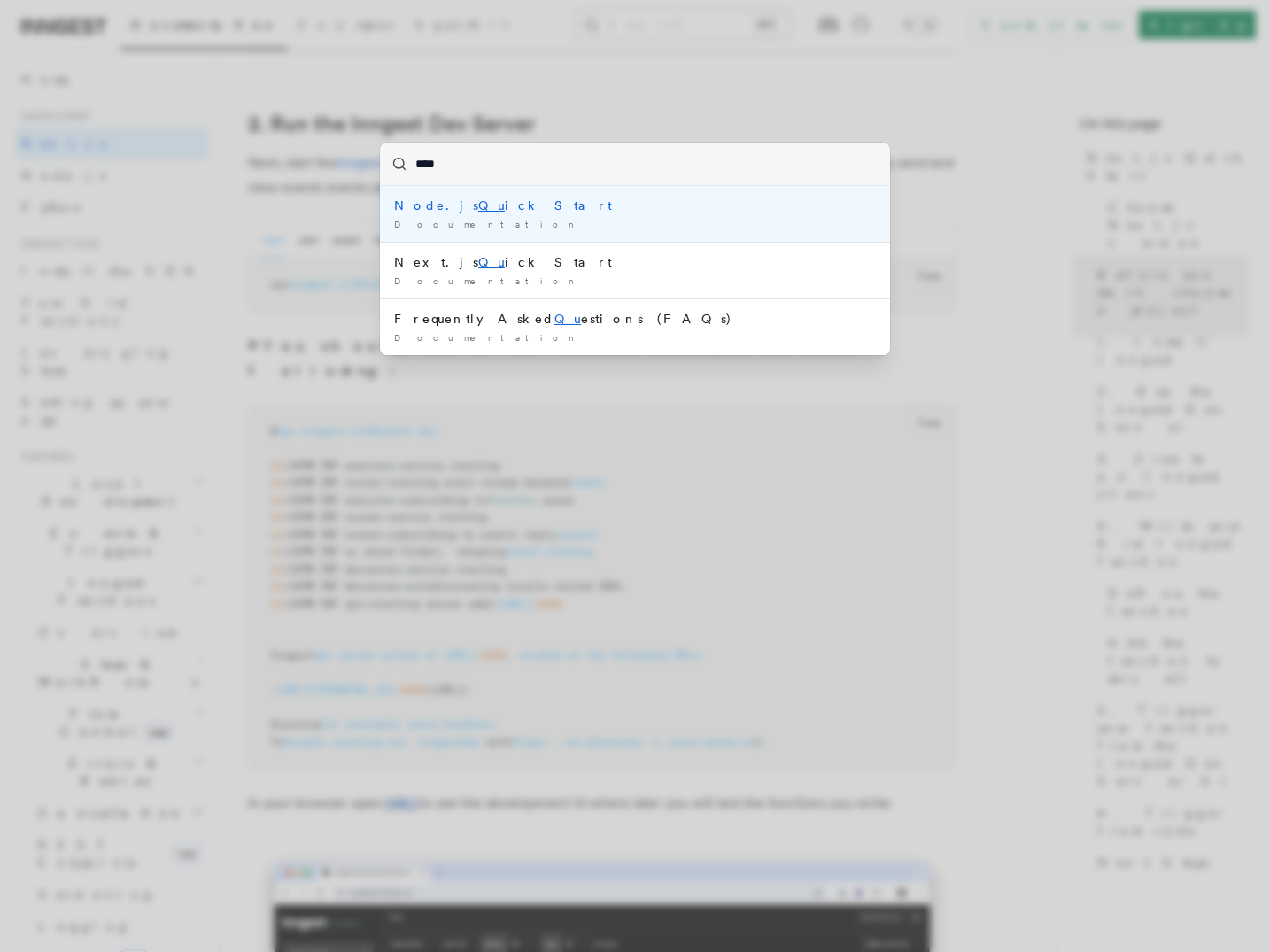
type input "*****"
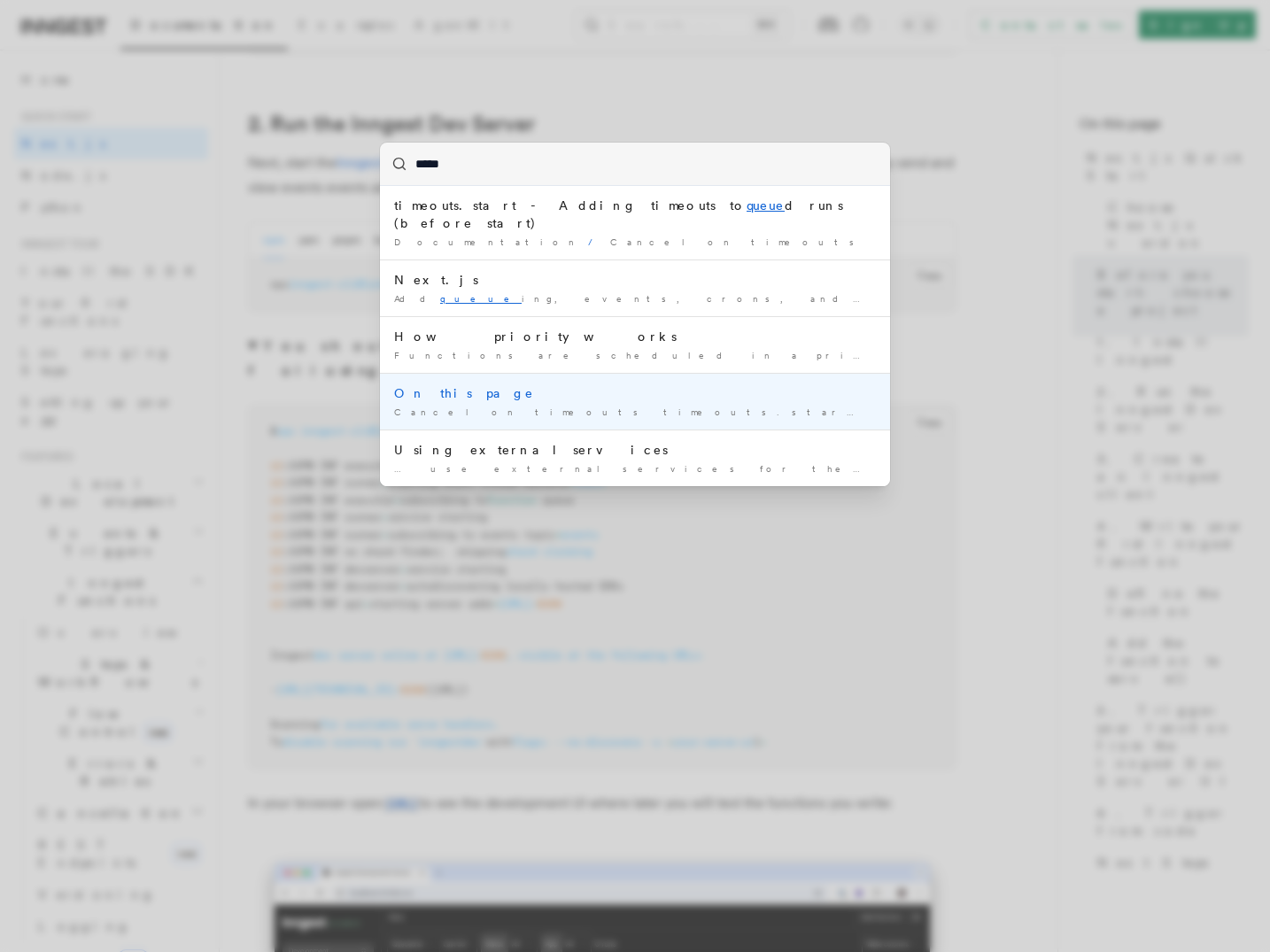
click at [689, 406] on div "Cancel on timeouts timeouts.start - Adding timeouts to queue d runs …" at bounding box center [635, 413] width 482 height 13
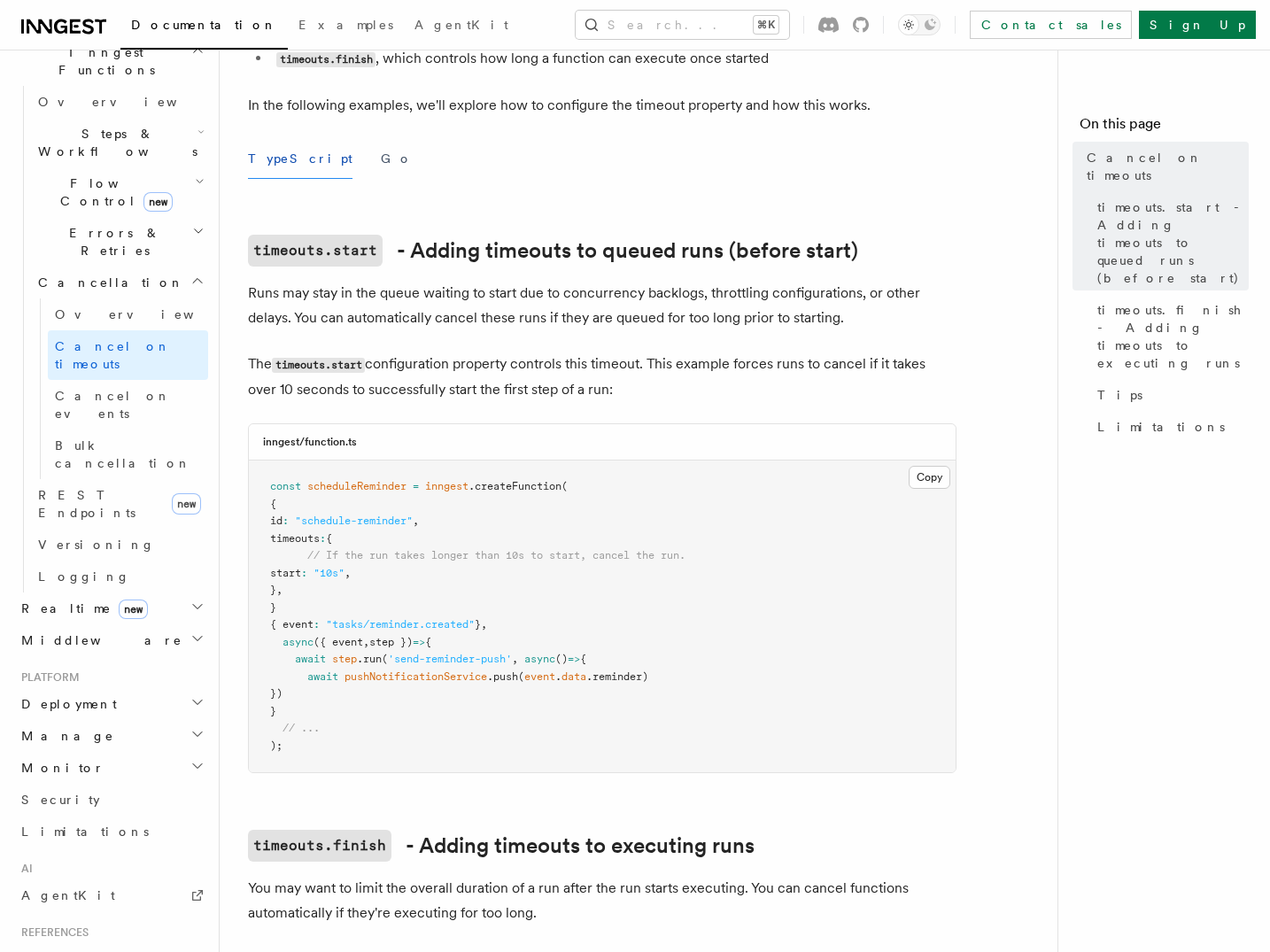
scroll to position [532, 0]
click at [148, 592] on h2 "Realtime new" at bounding box center [111, 607] width 194 height 31
click at [137, 705] on h2 "Middleware" at bounding box center [111, 720] width 194 height 31
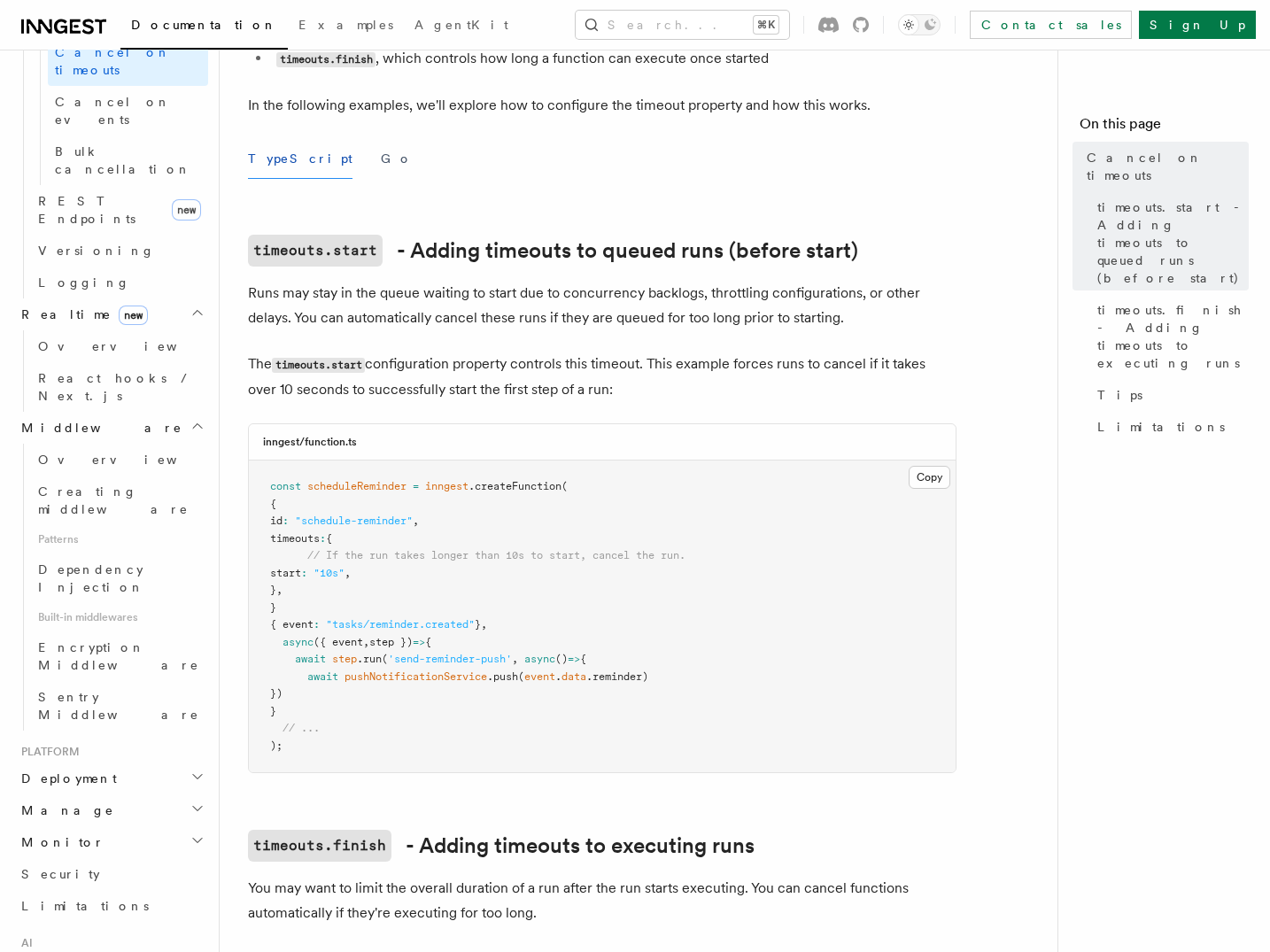
scroll to position [825, 0]
click at [131, 794] on h2 "Manage" at bounding box center [111, 809] width 194 height 31
click at [120, 825] on h2 "Monitor" at bounding box center [111, 841] width 194 height 31
click at [105, 825] on h2 "Monitor" at bounding box center [111, 841] width 194 height 31
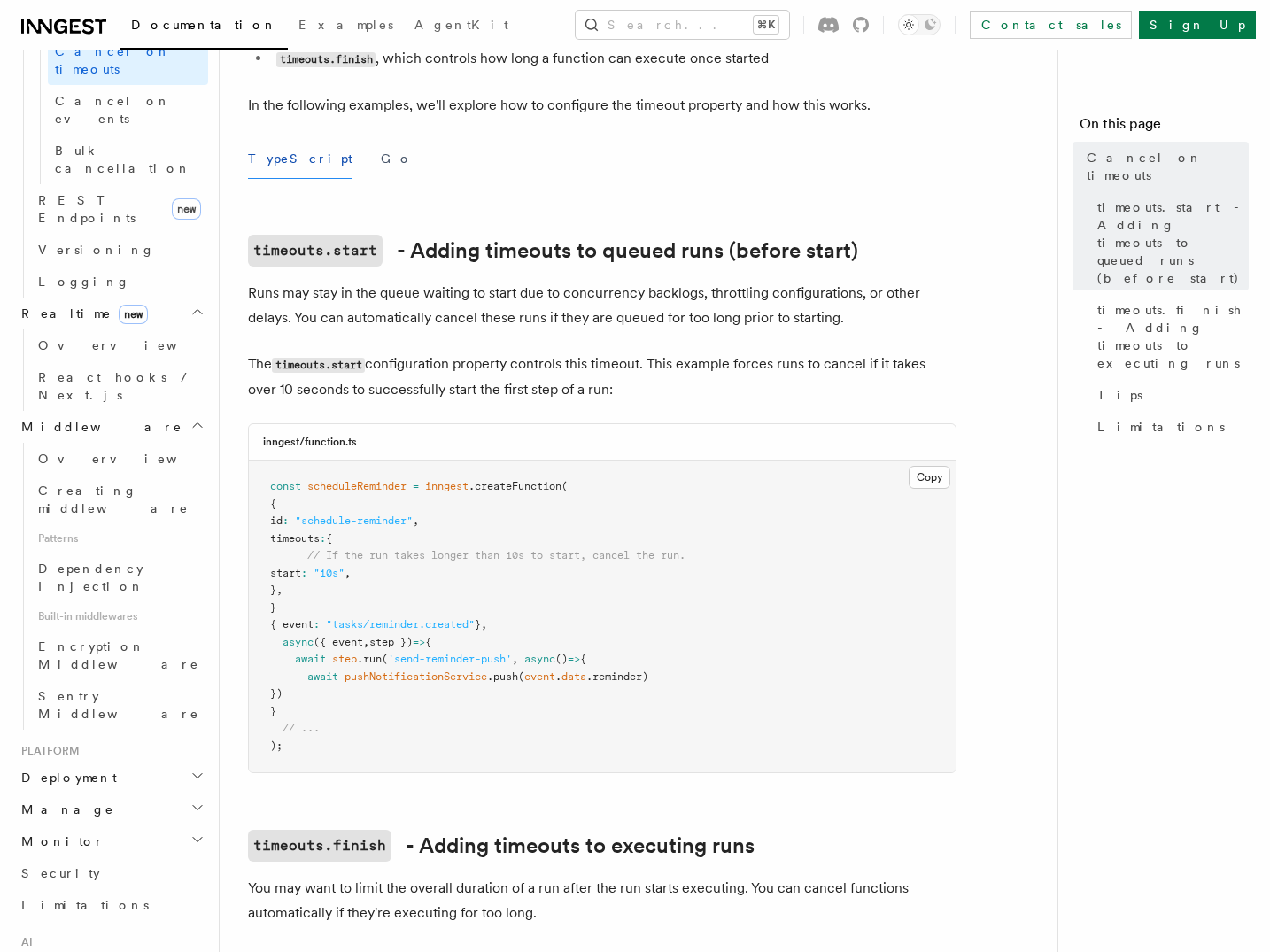
click at [111, 762] on h2 "Deployment" at bounding box center [111, 778] width 194 height 31
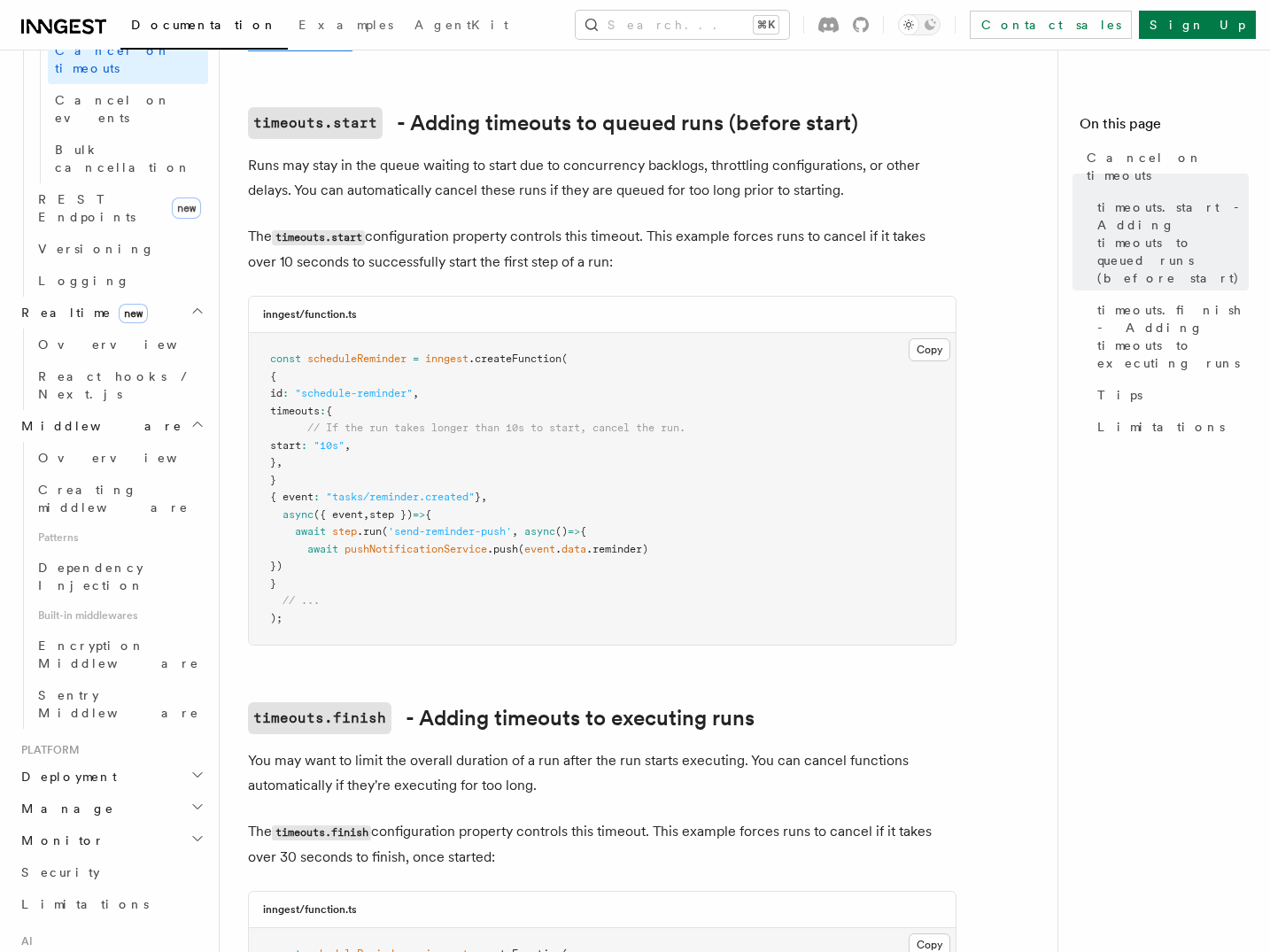
scroll to position [818, 0]
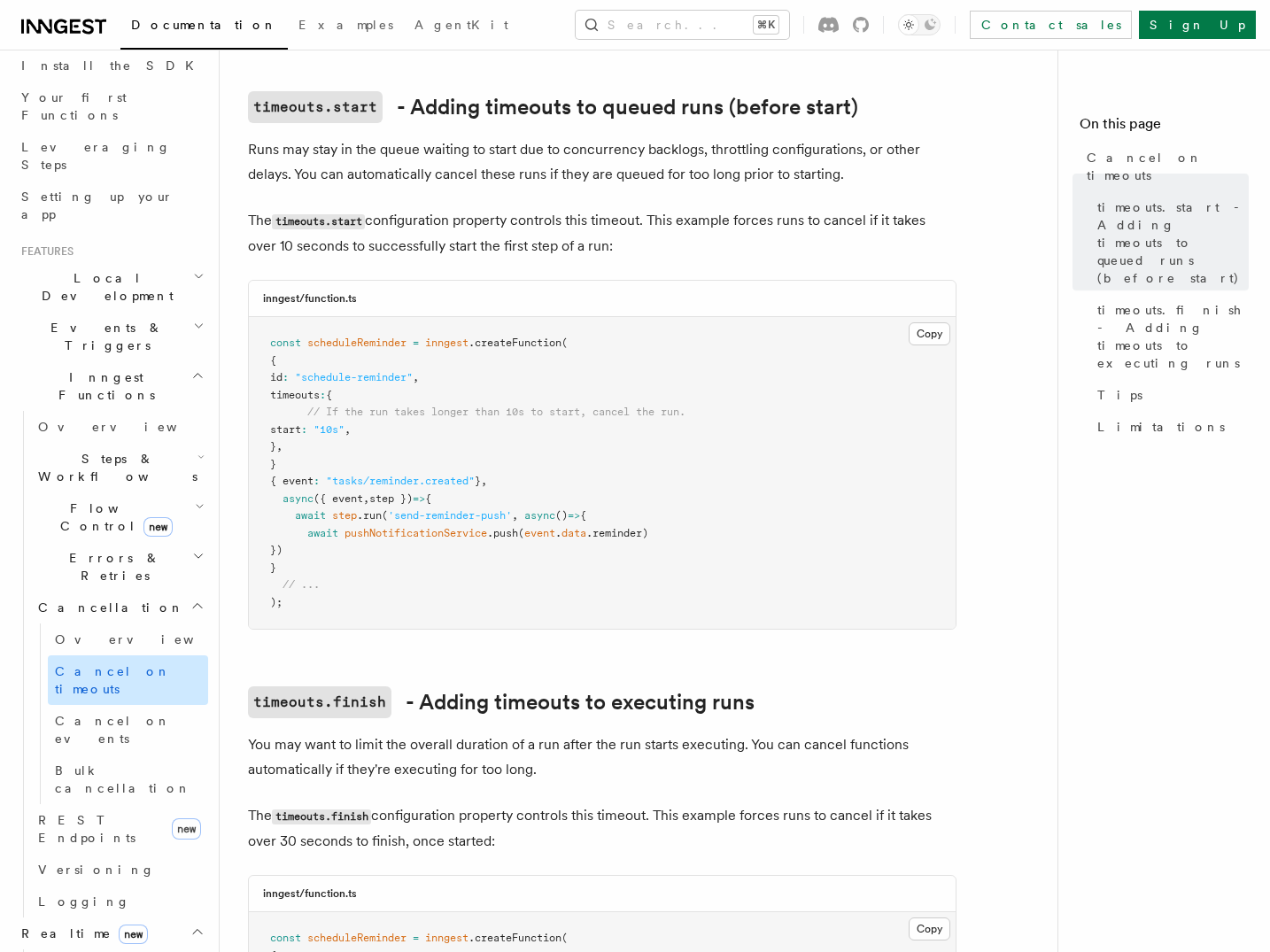
scroll to position [77, 0]
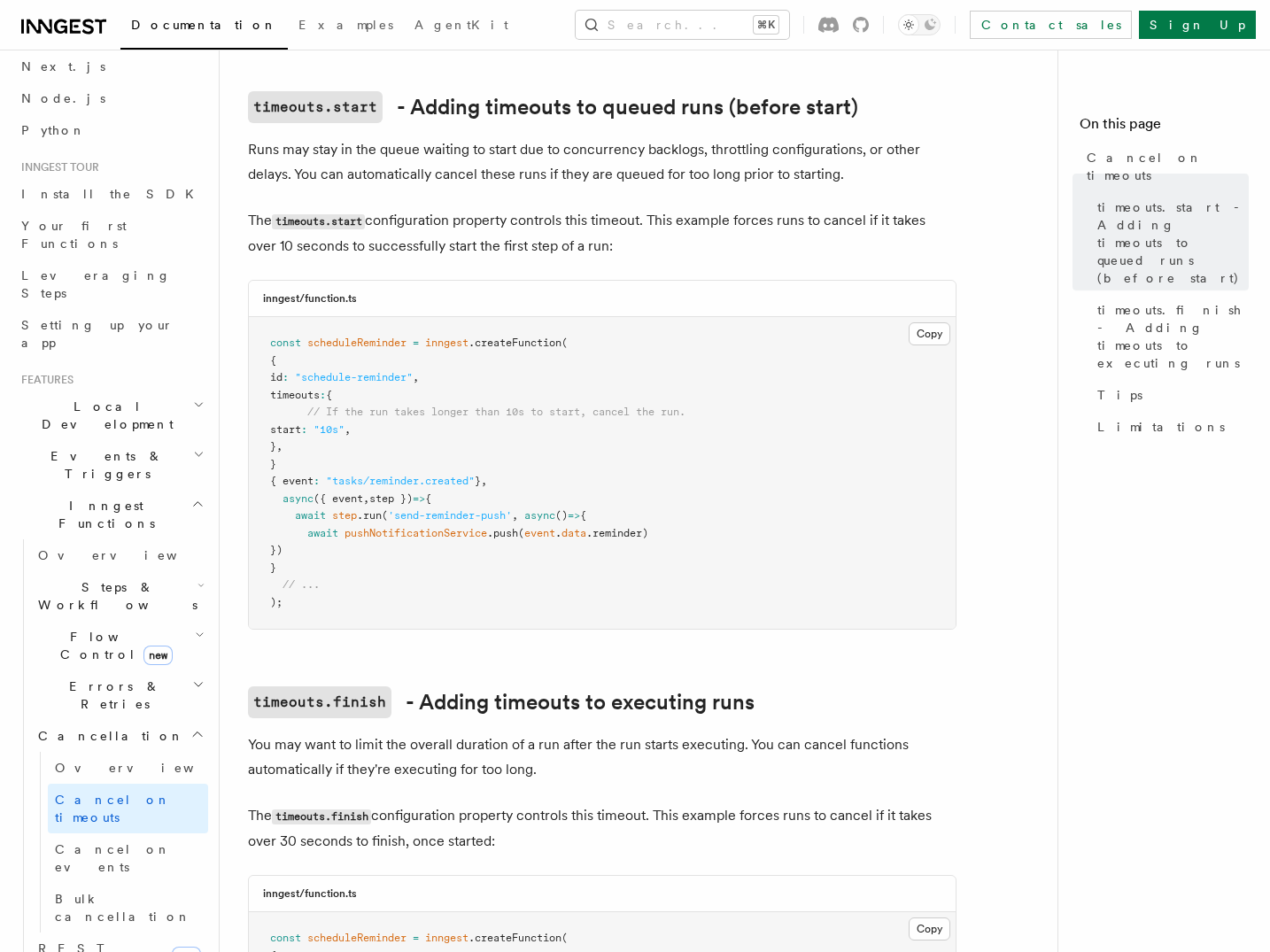
click at [91, 447] on span "Events & Triggers" at bounding box center [104, 464] width 179 height 35
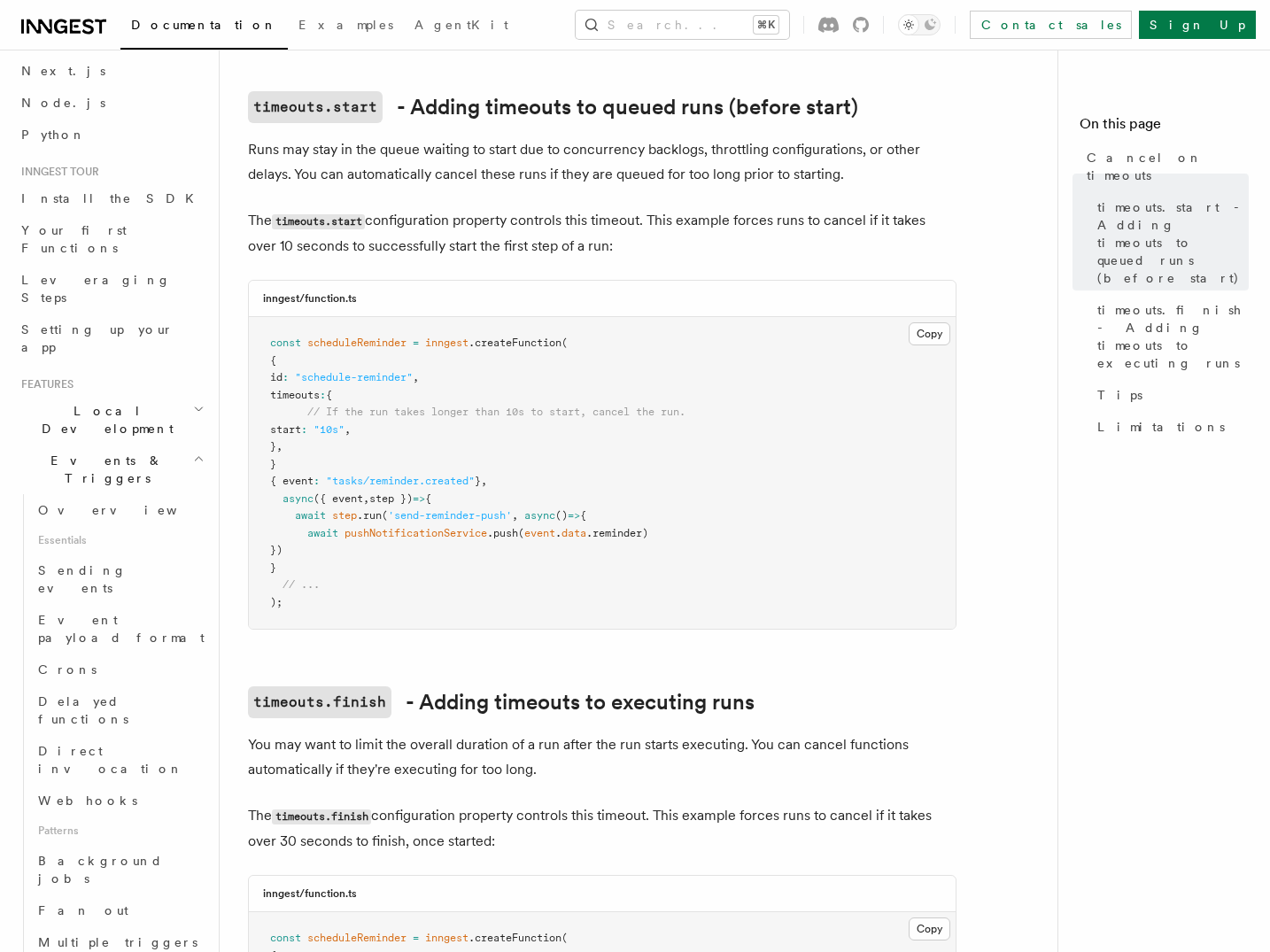
scroll to position [50, 0]
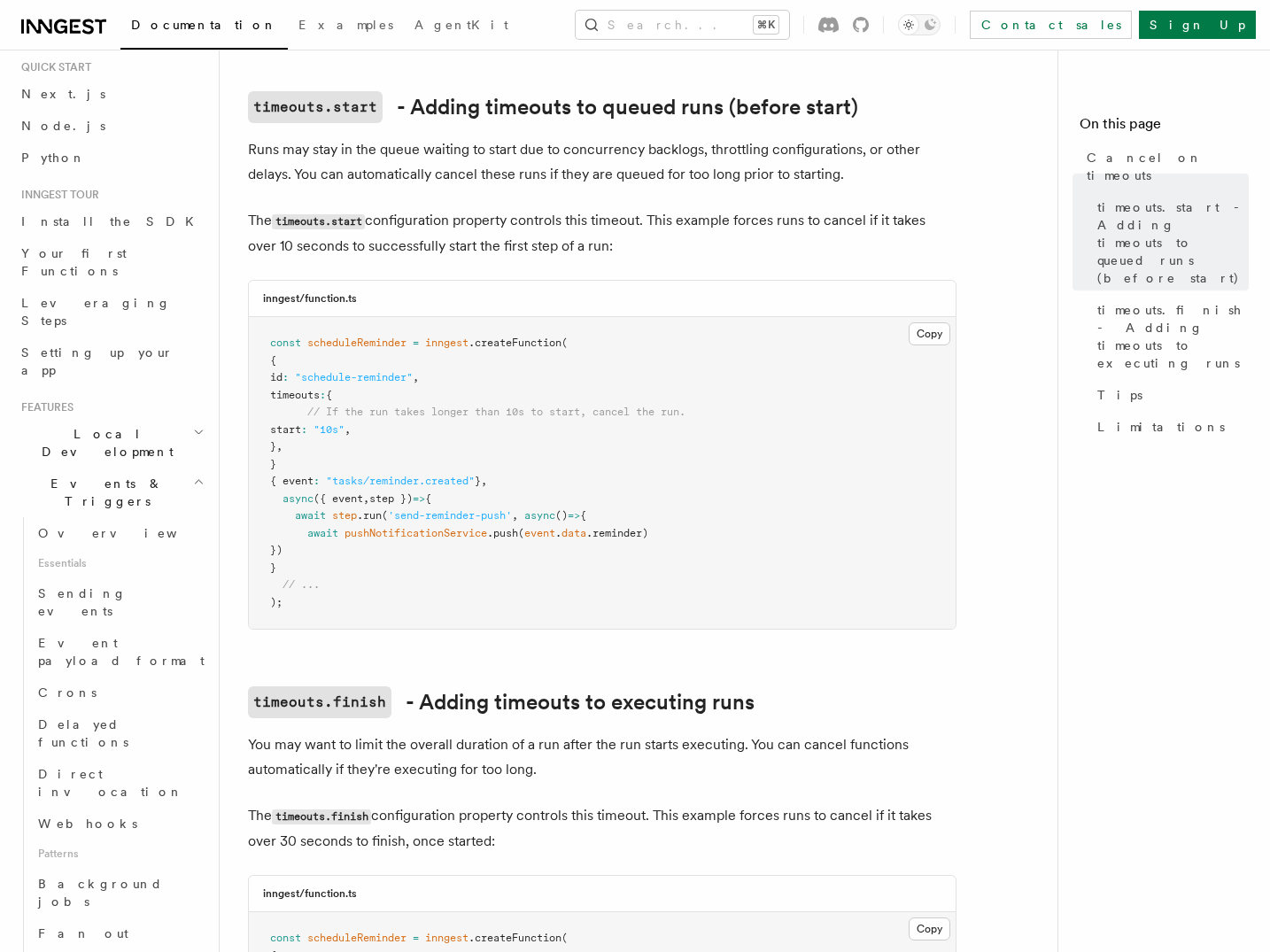
click at [86, 425] on span "Local Development" at bounding box center [104, 442] width 179 height 35
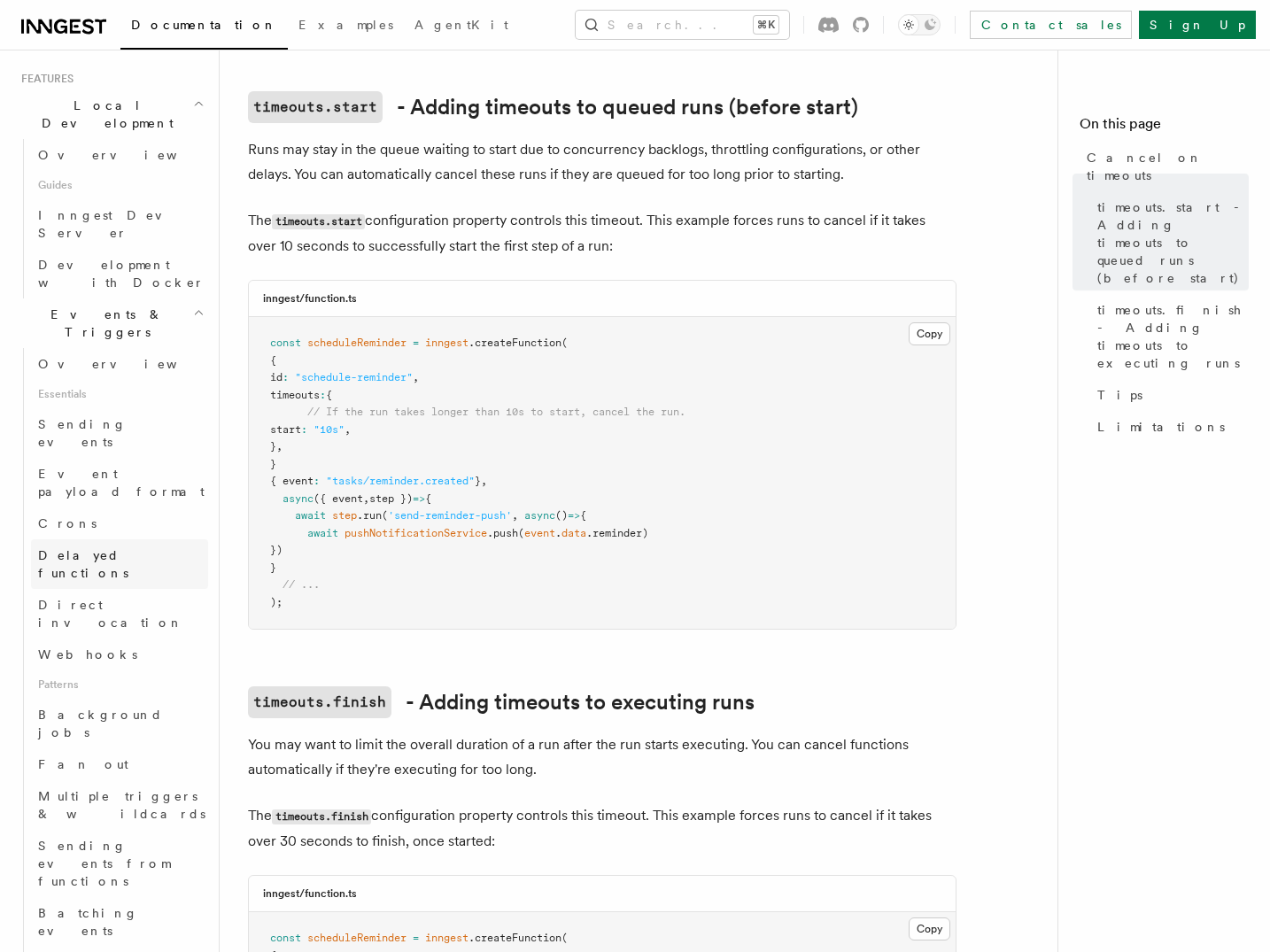
scroll to position [453, 0]
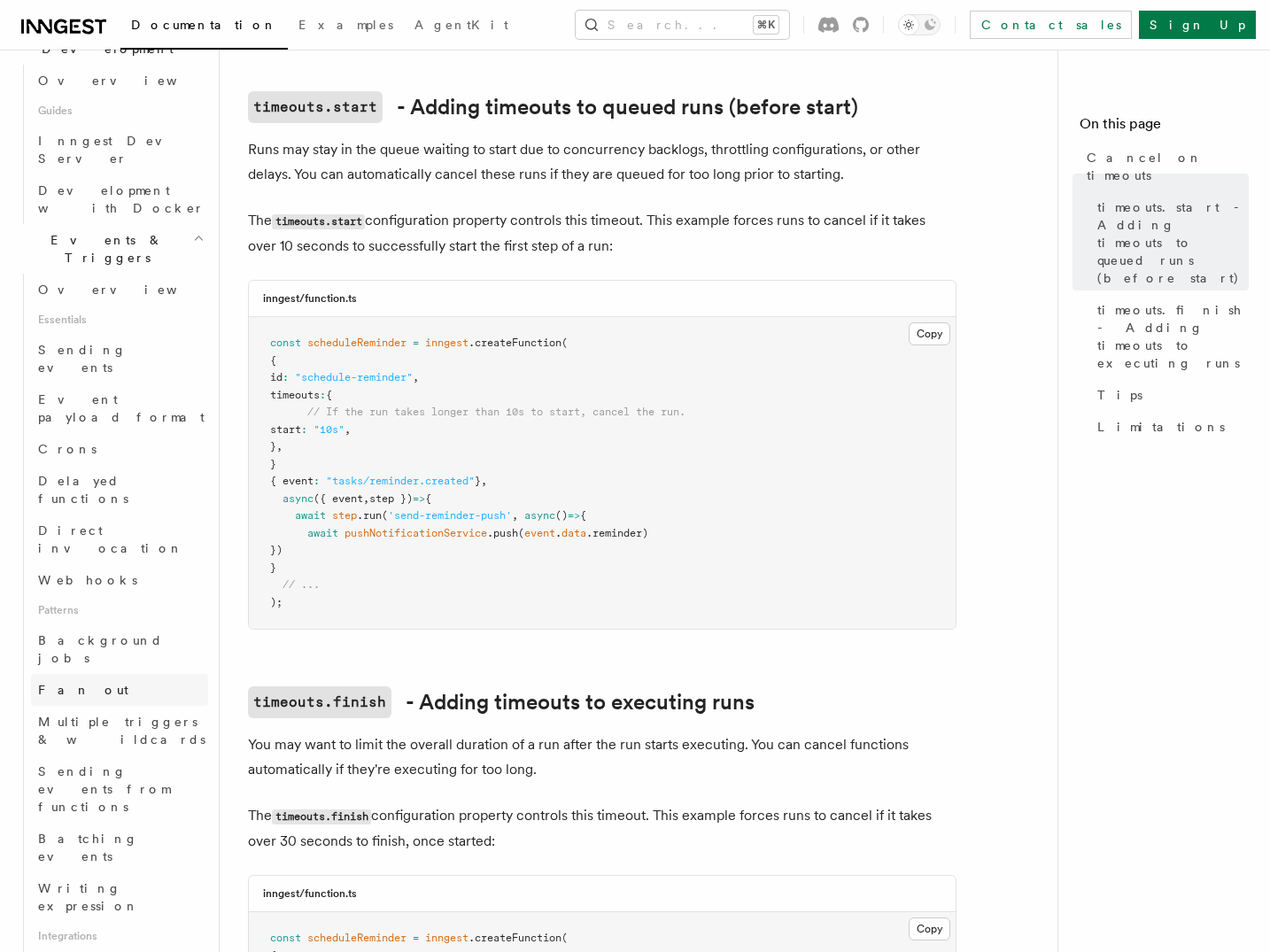
click at [140, 674] on link "Fan out" at bounding box center [120, 689] width 177 height 31
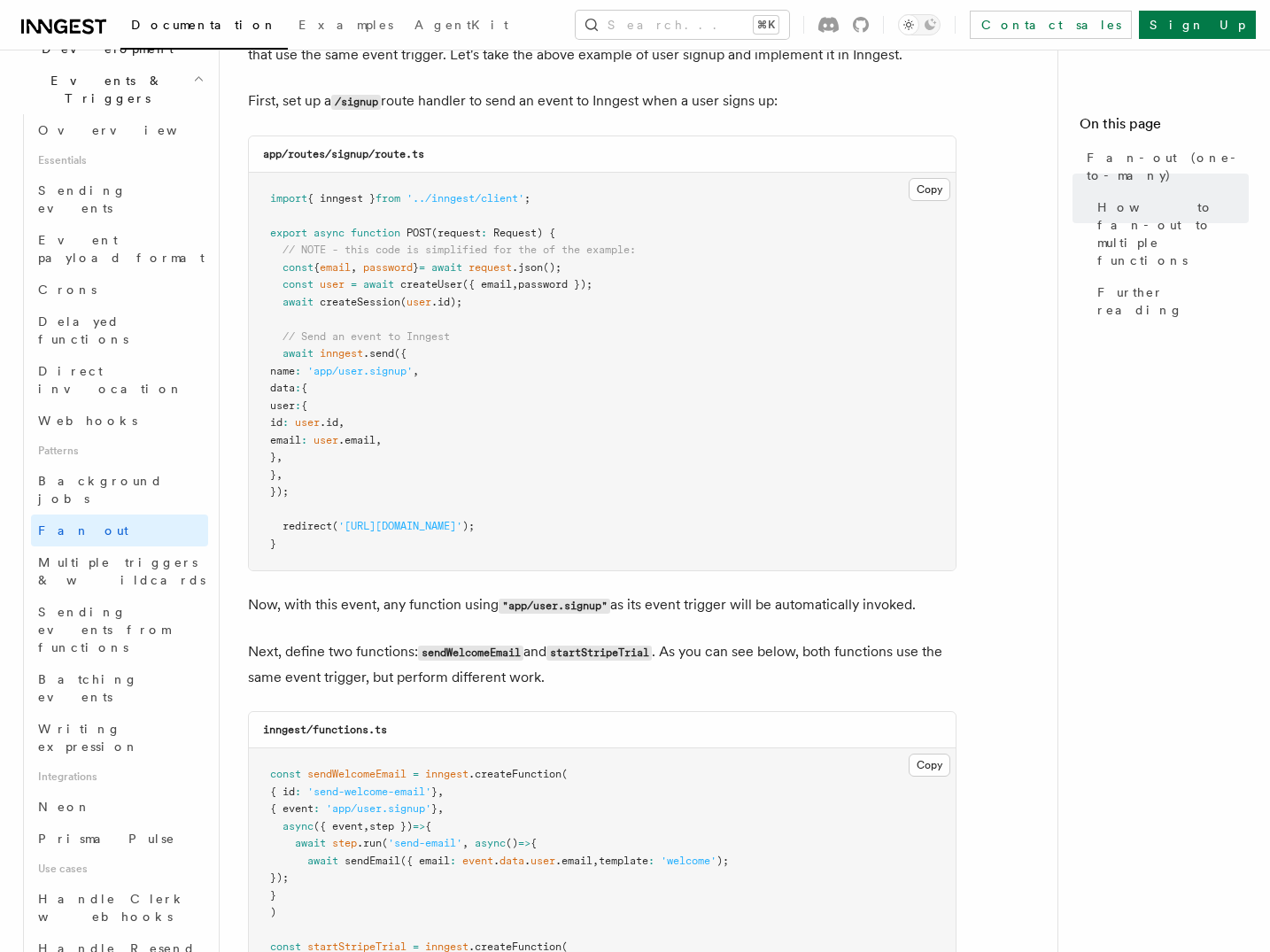
scroll to position [1064, 0]
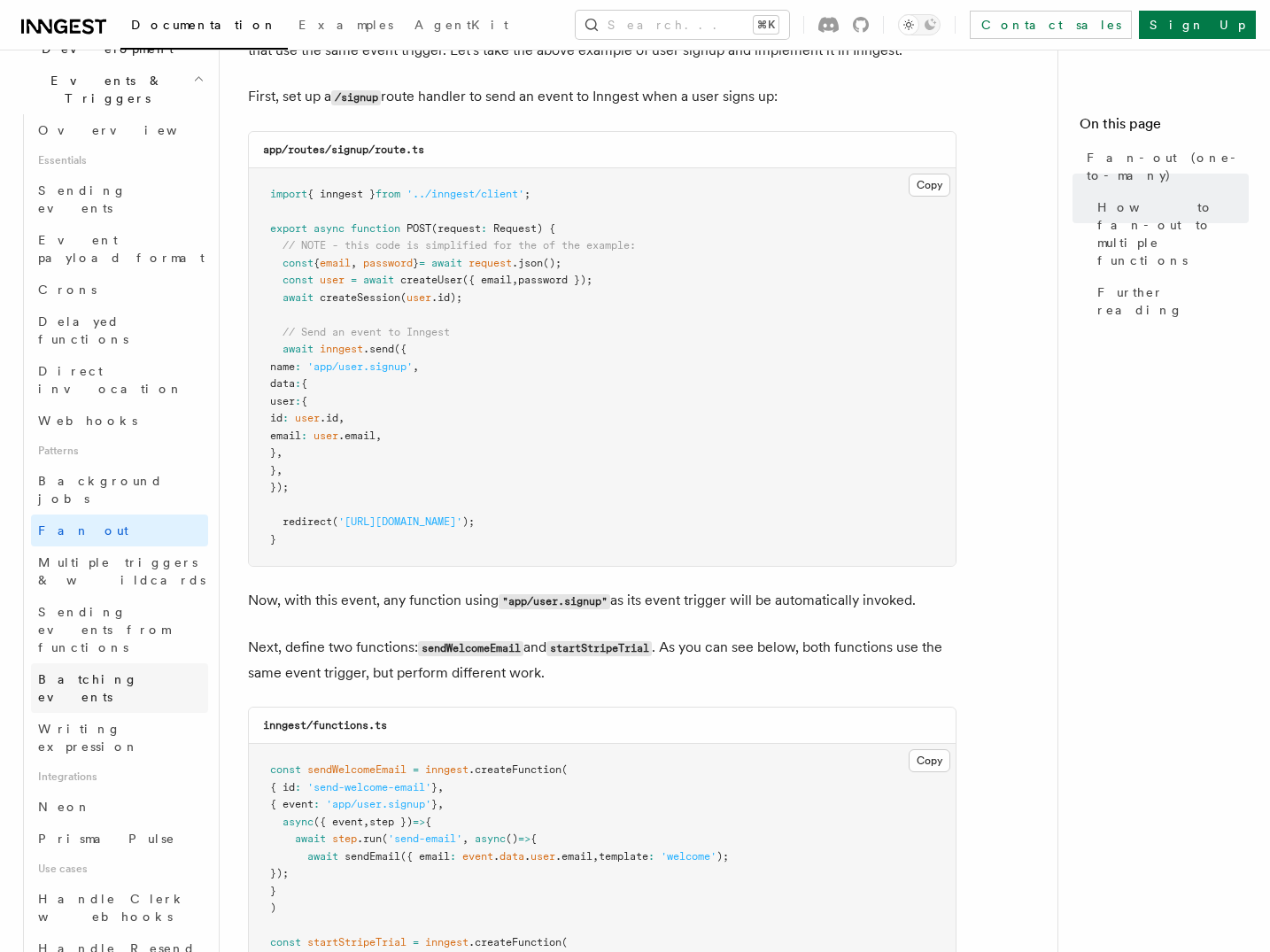
click at [112, 673] on span "Batching events" at bounding box center [88, 688] width 100 height 31
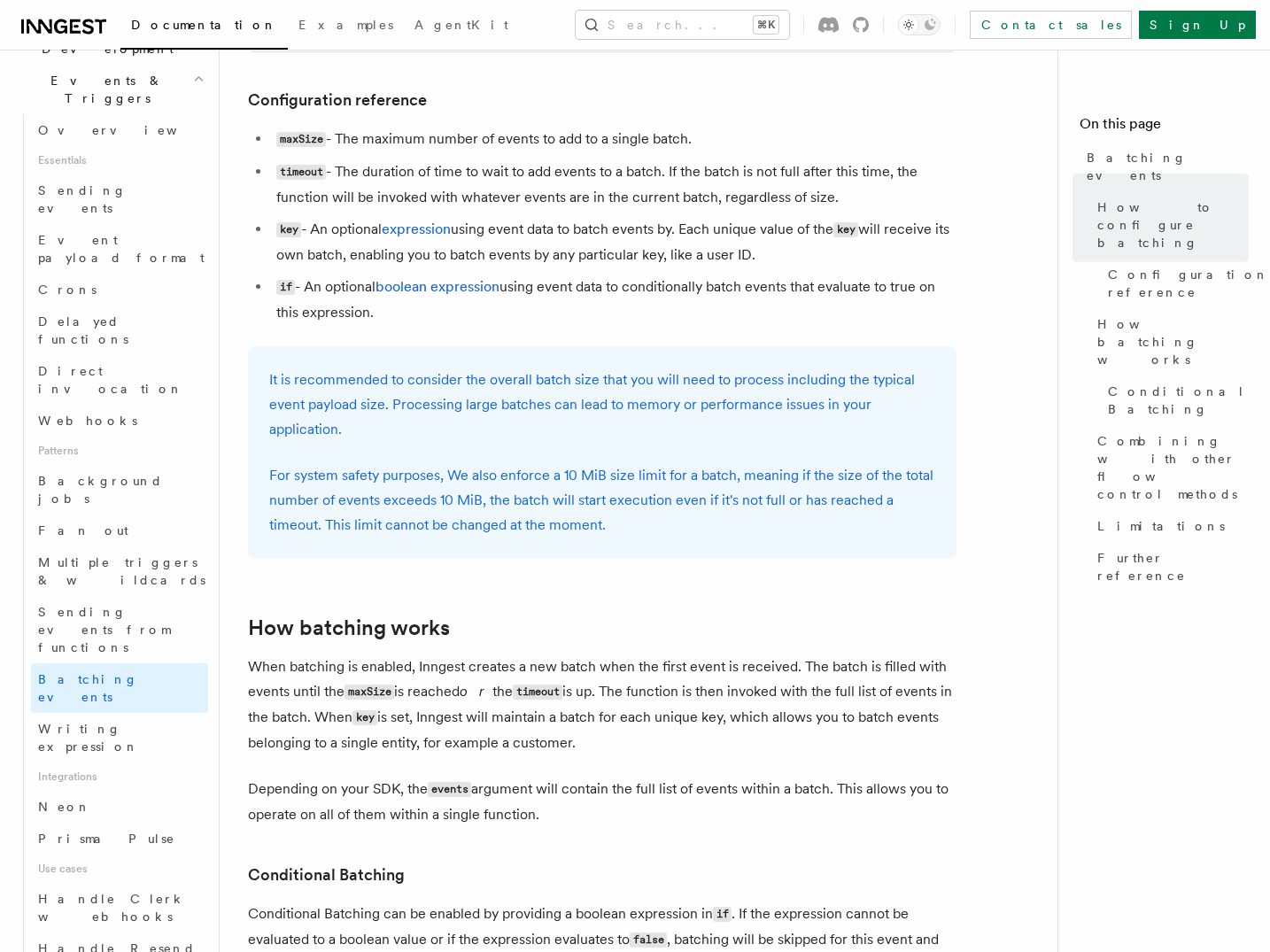
scroll to position [1209, 0]
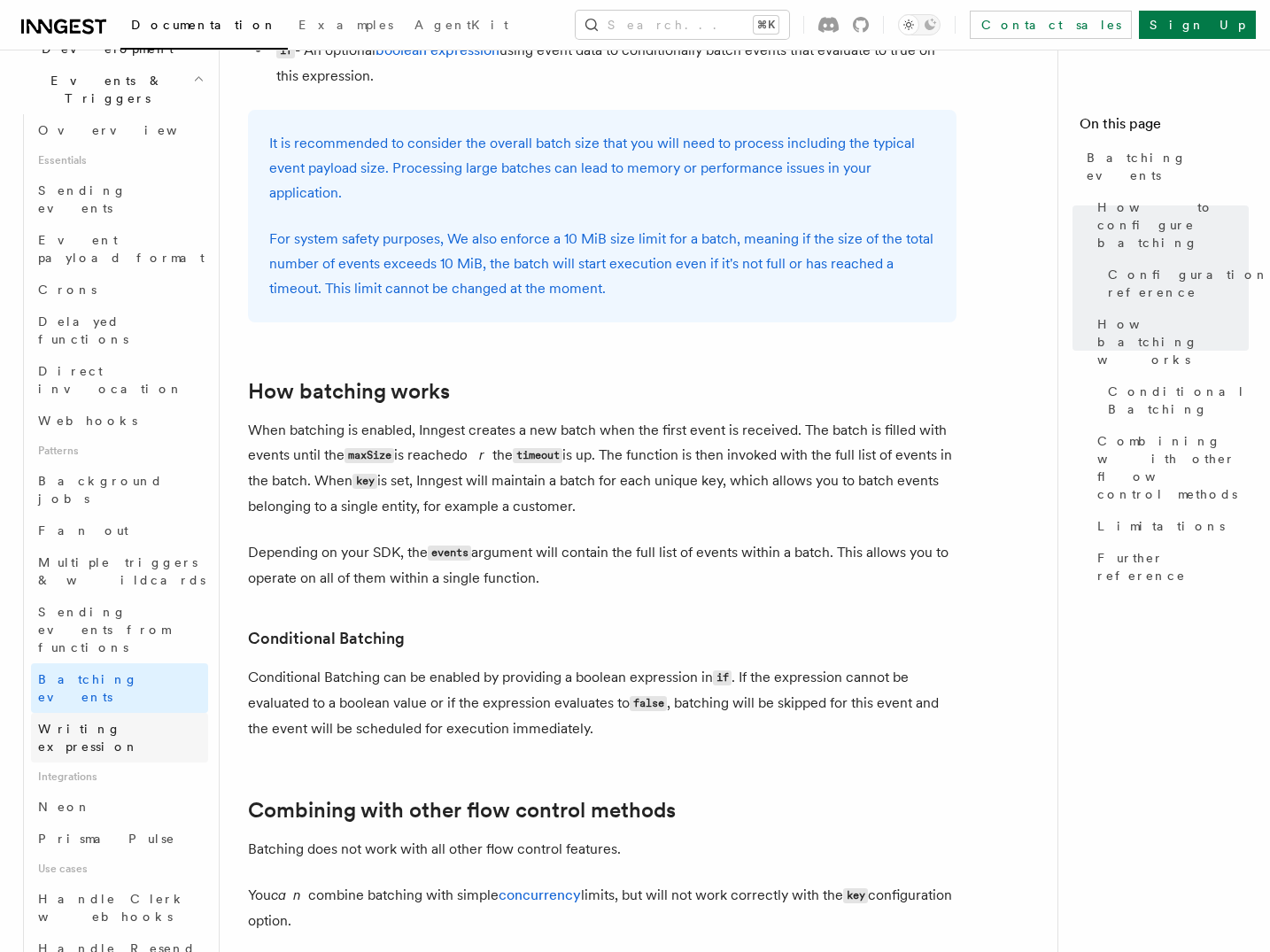
click at [101, 713] on link "Writing expression" at bounding box center [120, 738] width 177 height 50
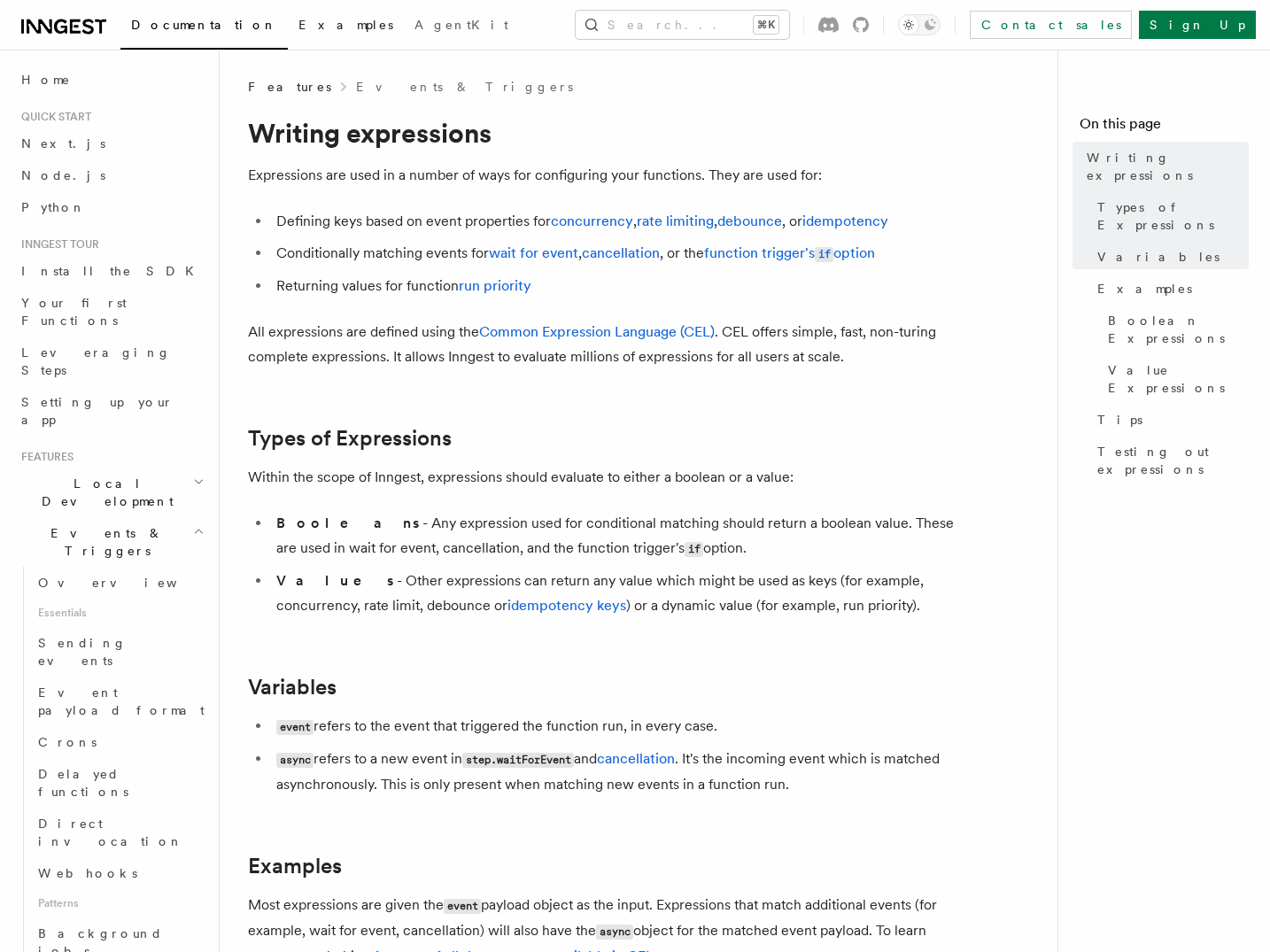
click at [298, 23] on span "Examples" at bounding box center [345, 25] width 94 height 14
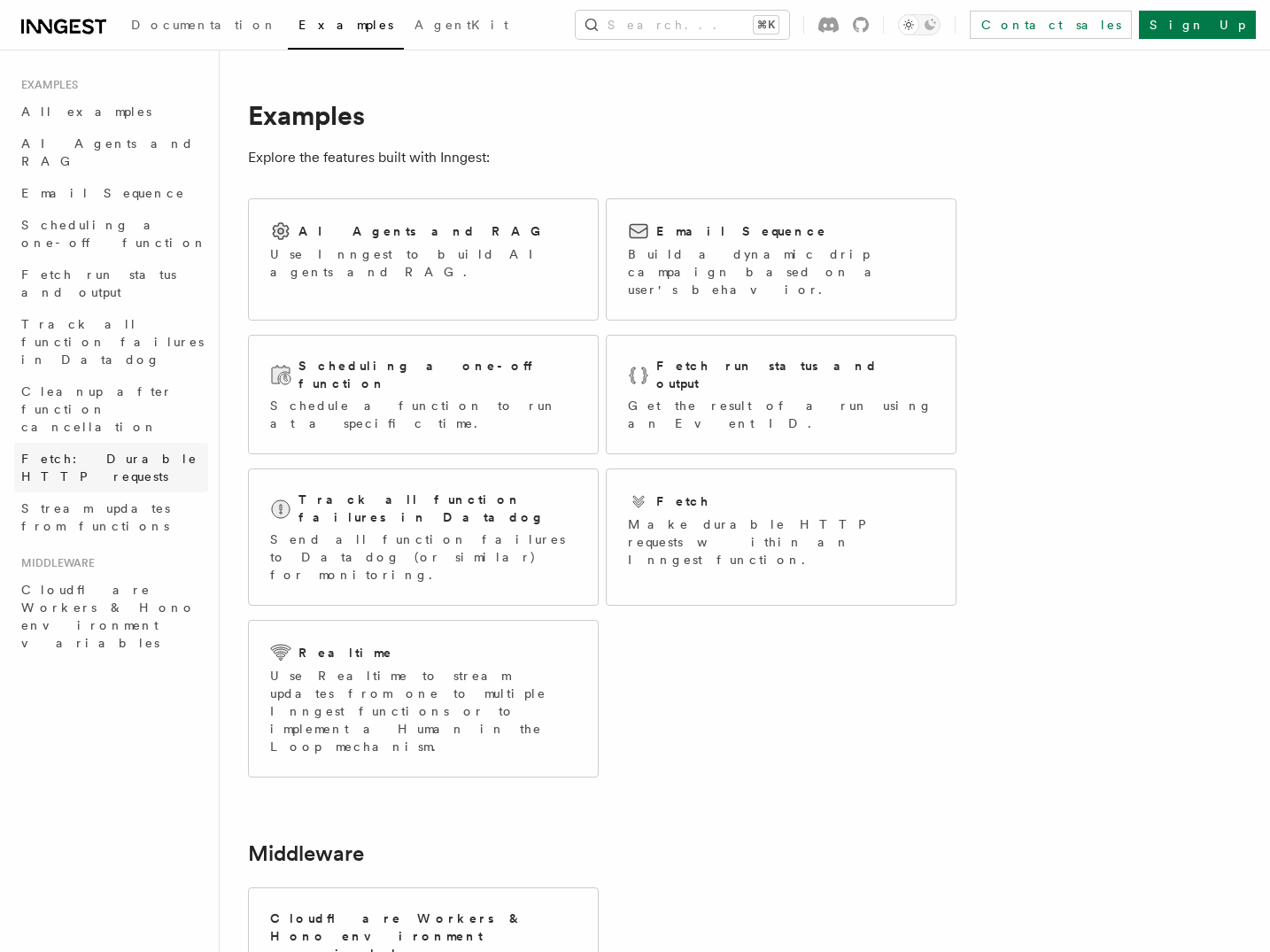
click at [141, 452] on span "Fetch: Durable HTTP requests" at bounding box center [109, 467] width 176 height 31
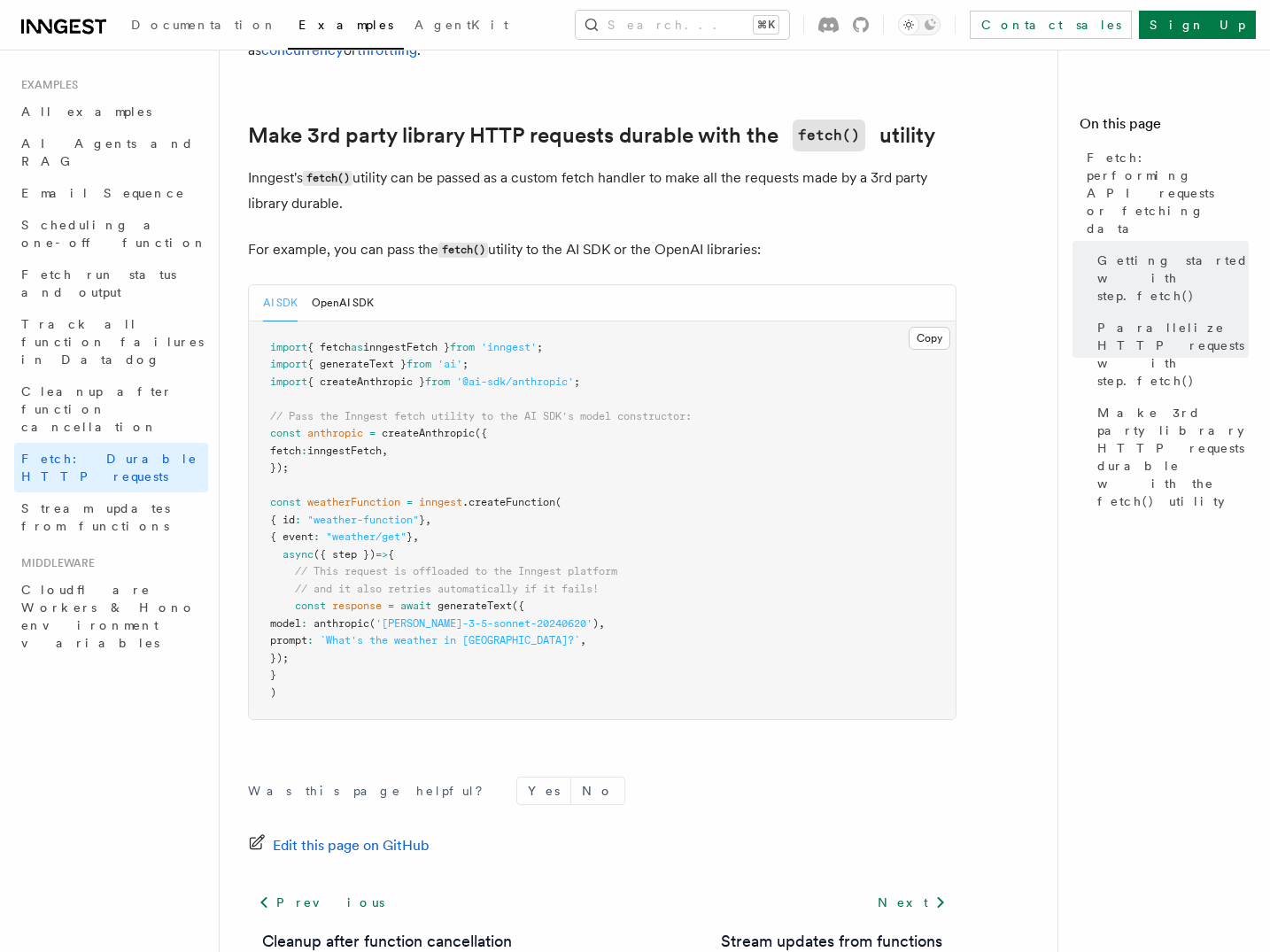
scroll to position [1507, 0]
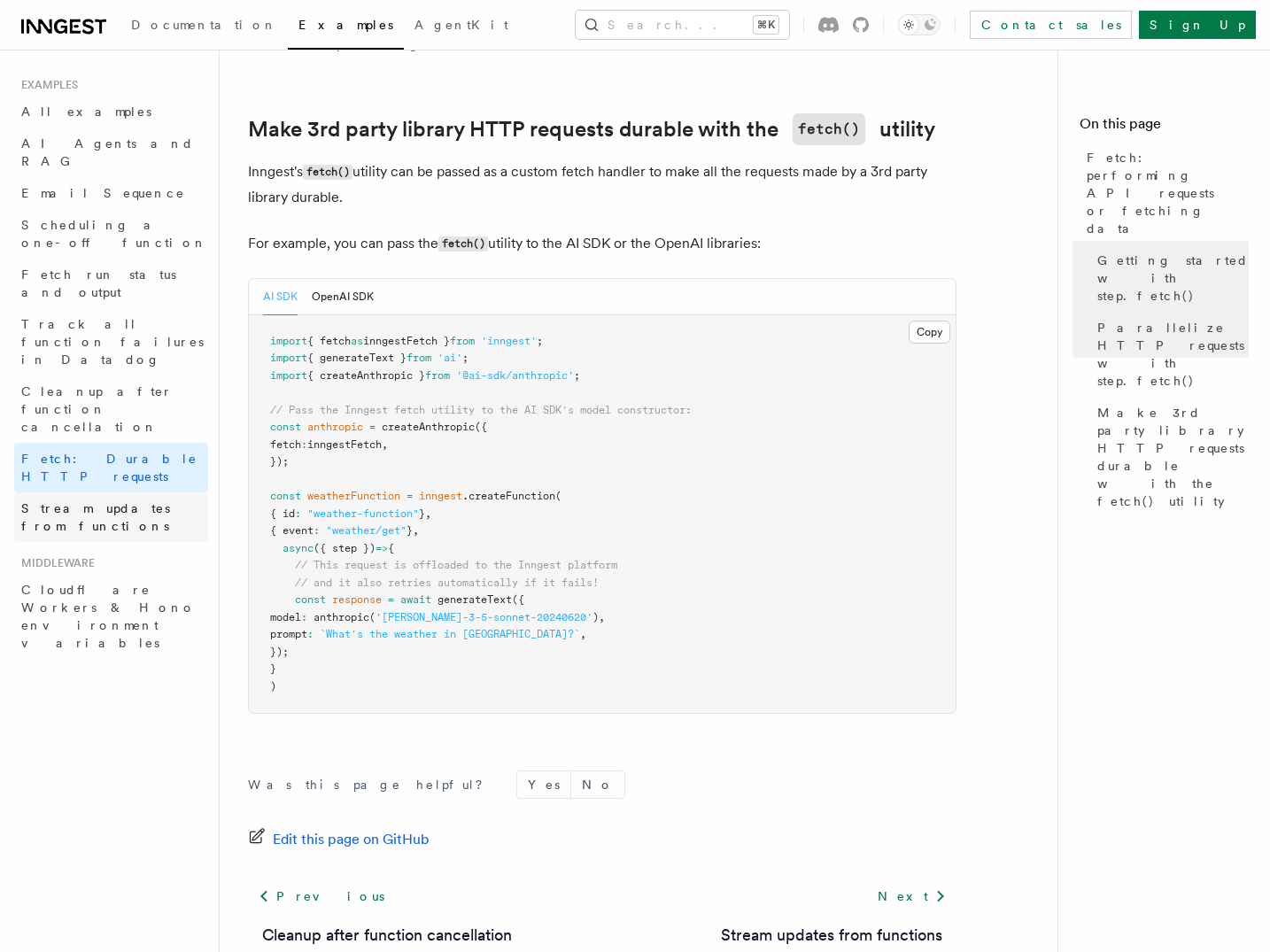
click at [146, 501] on span "Stream updates from functions" at bounding box center [95, 517] width 149 height 31
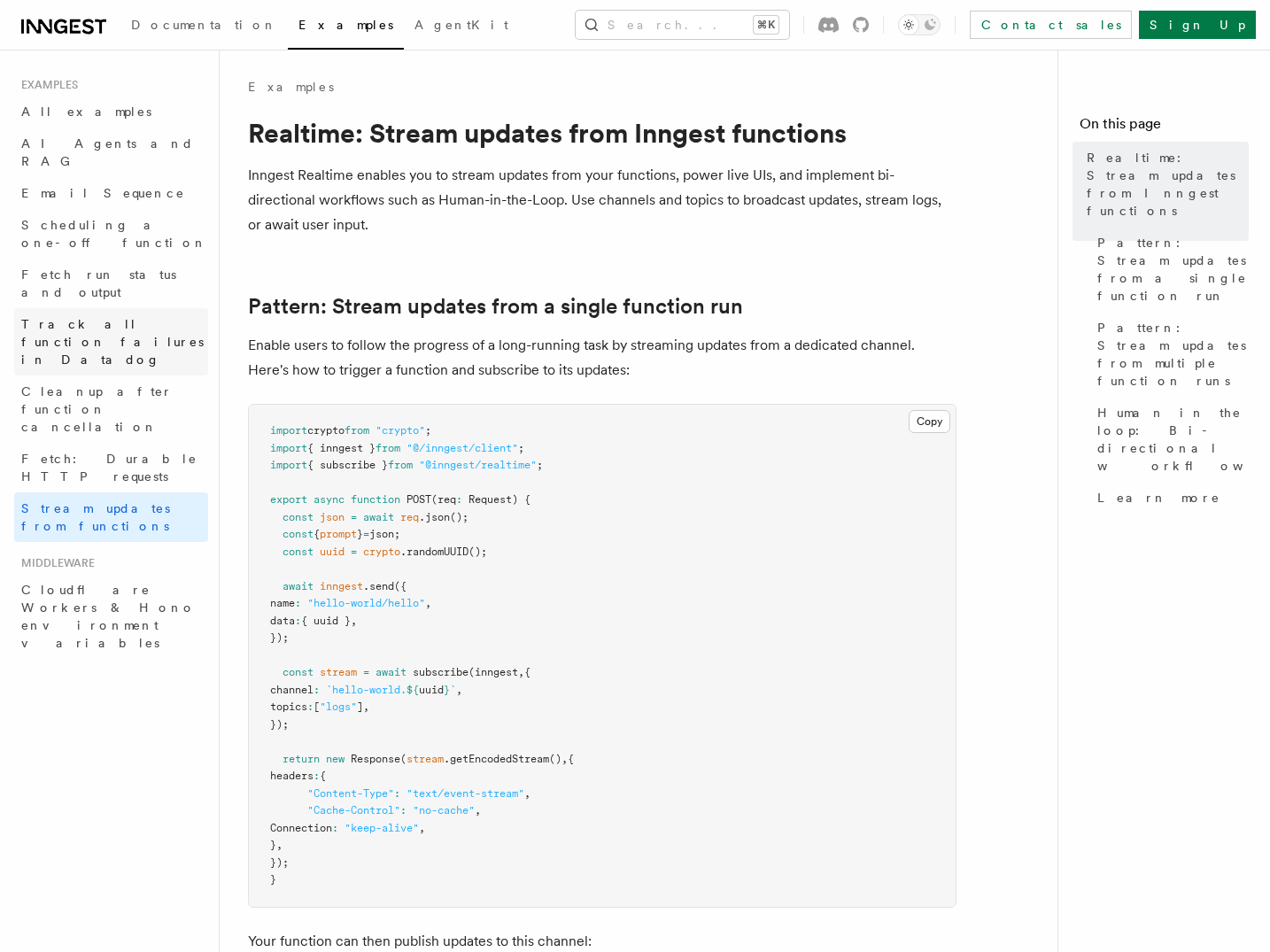
click at [91, 315] on span "Track all function failures in Datadog" at bounding box center [114, 342] width 187 height 53
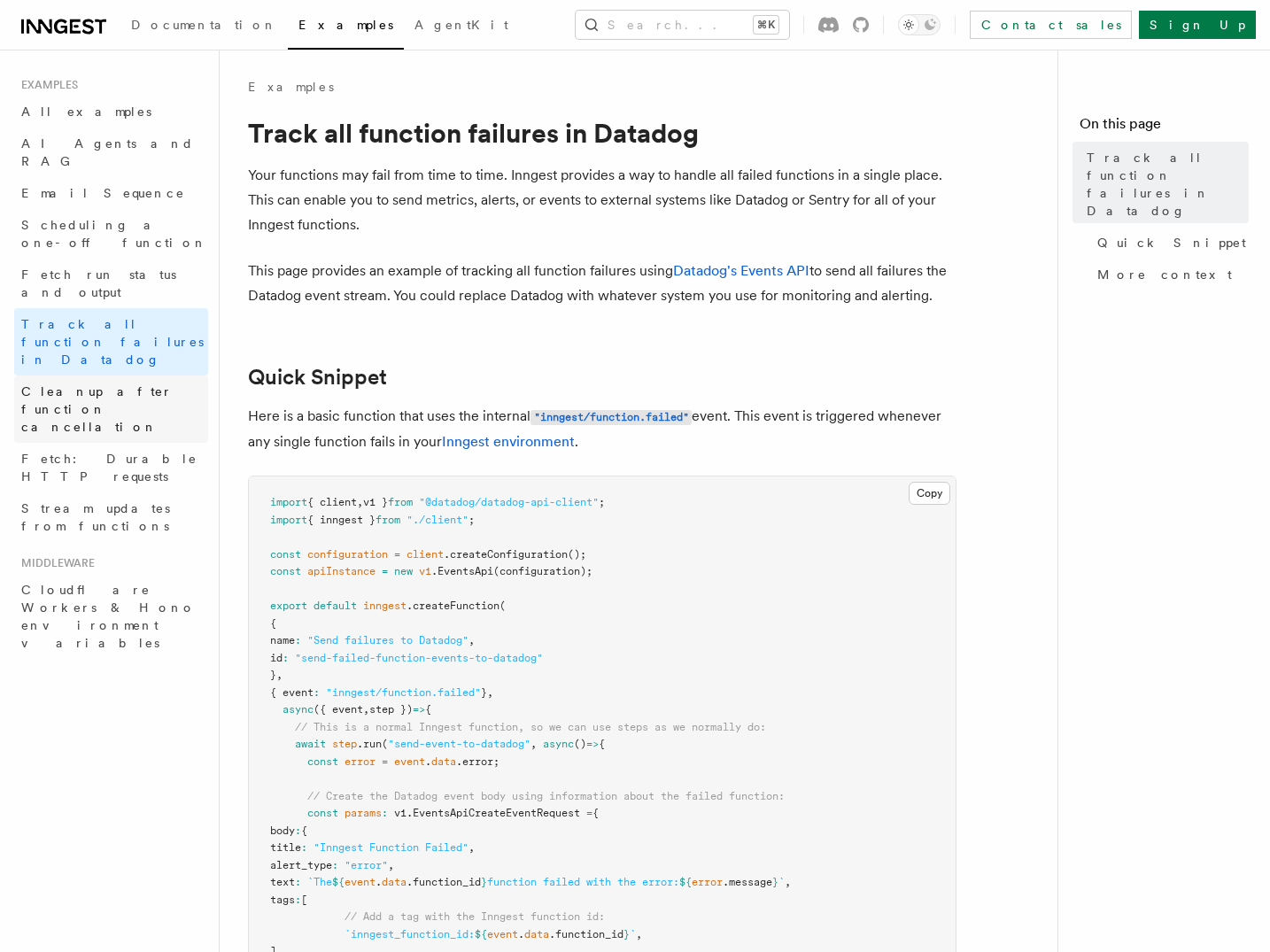
click at [100, 384] on span "Cleanup after function cancellation" at bounding box center [96, 409] width 151 height 50
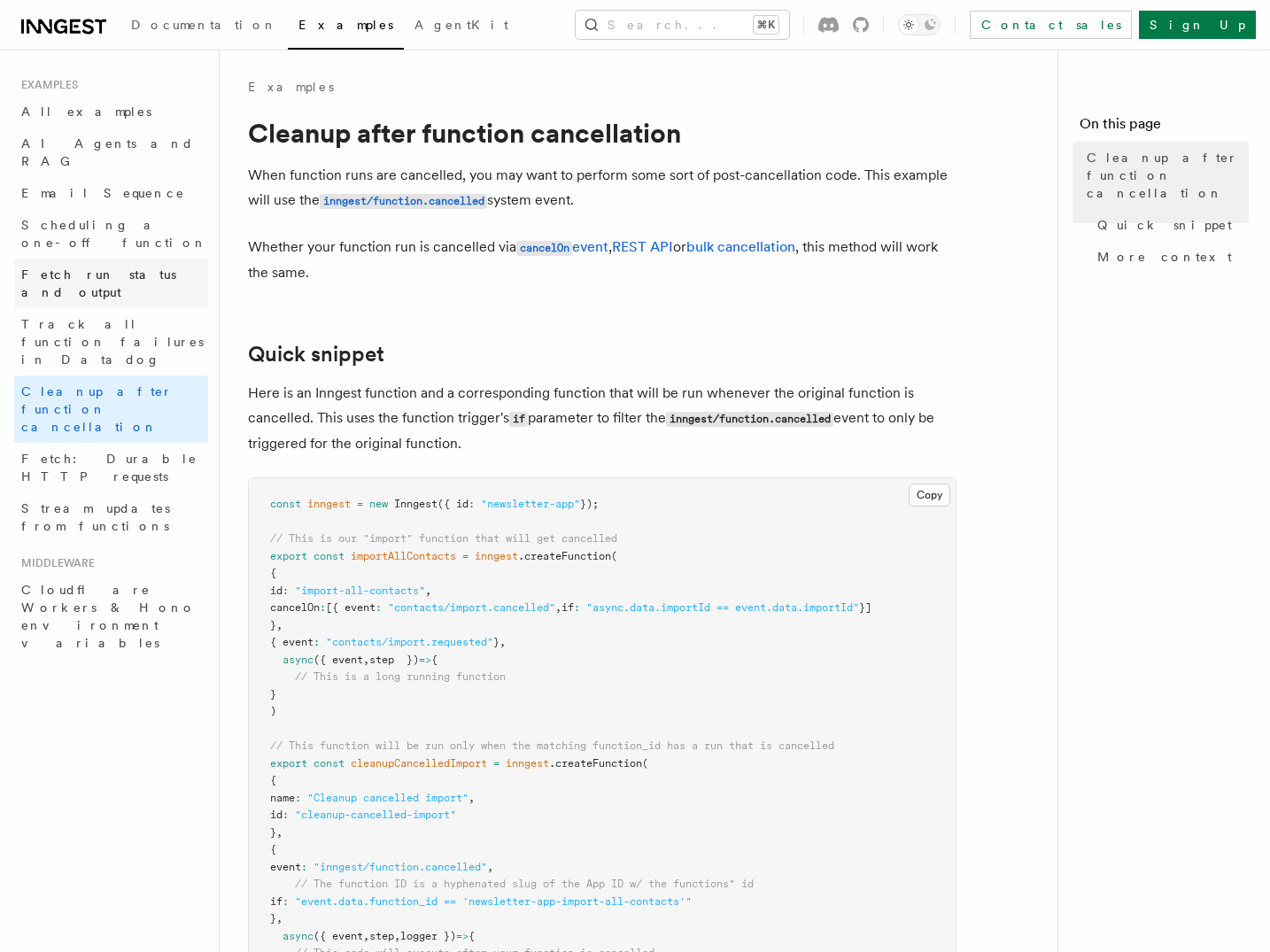
click at [109, 268] on span "Fetch run status and output" at bounding box center [98, 283] width 155 height 31
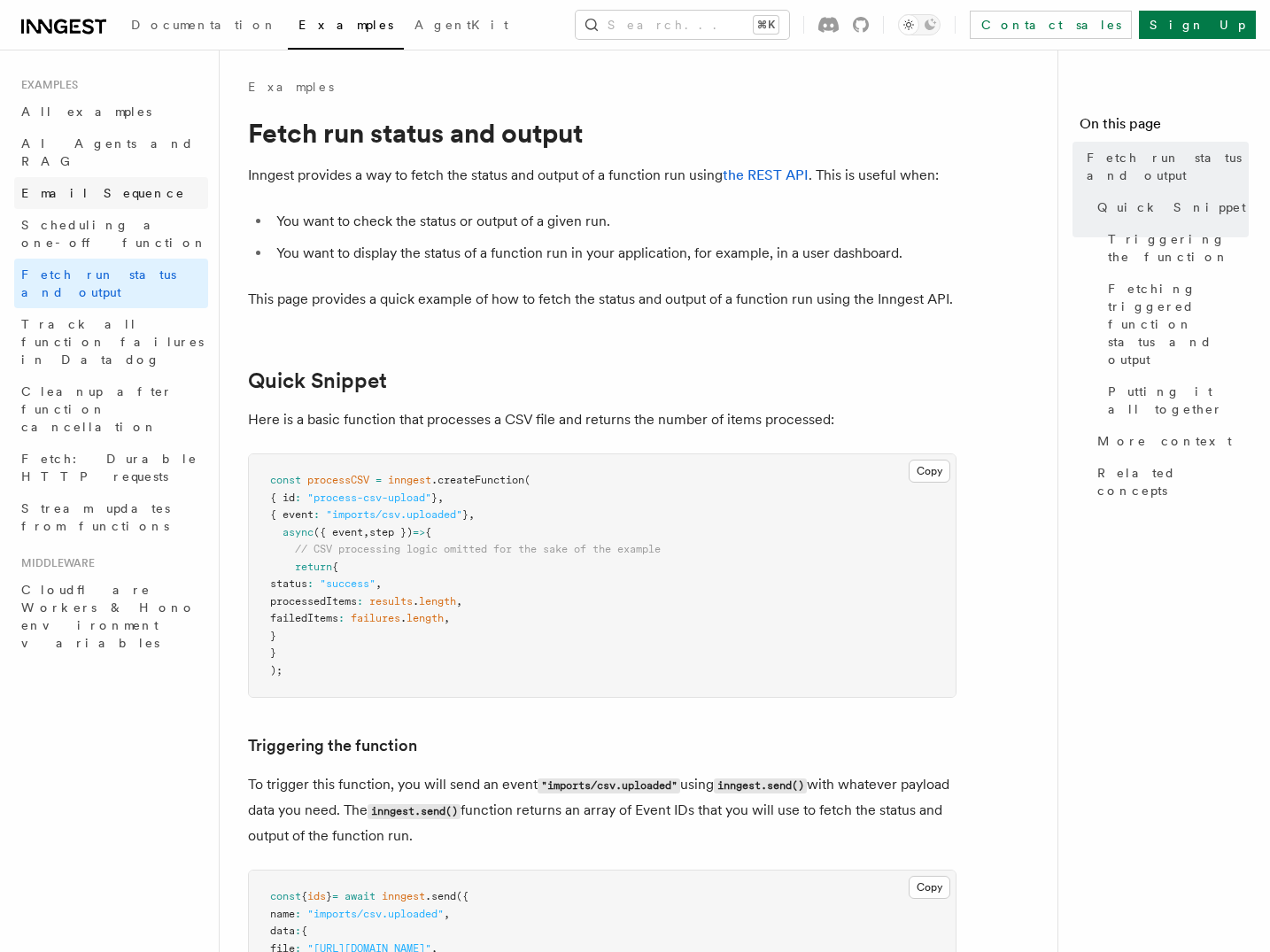
click at [113, 177] on link "Email Sequence" at bounding box center [111, 192] width 194 height 31
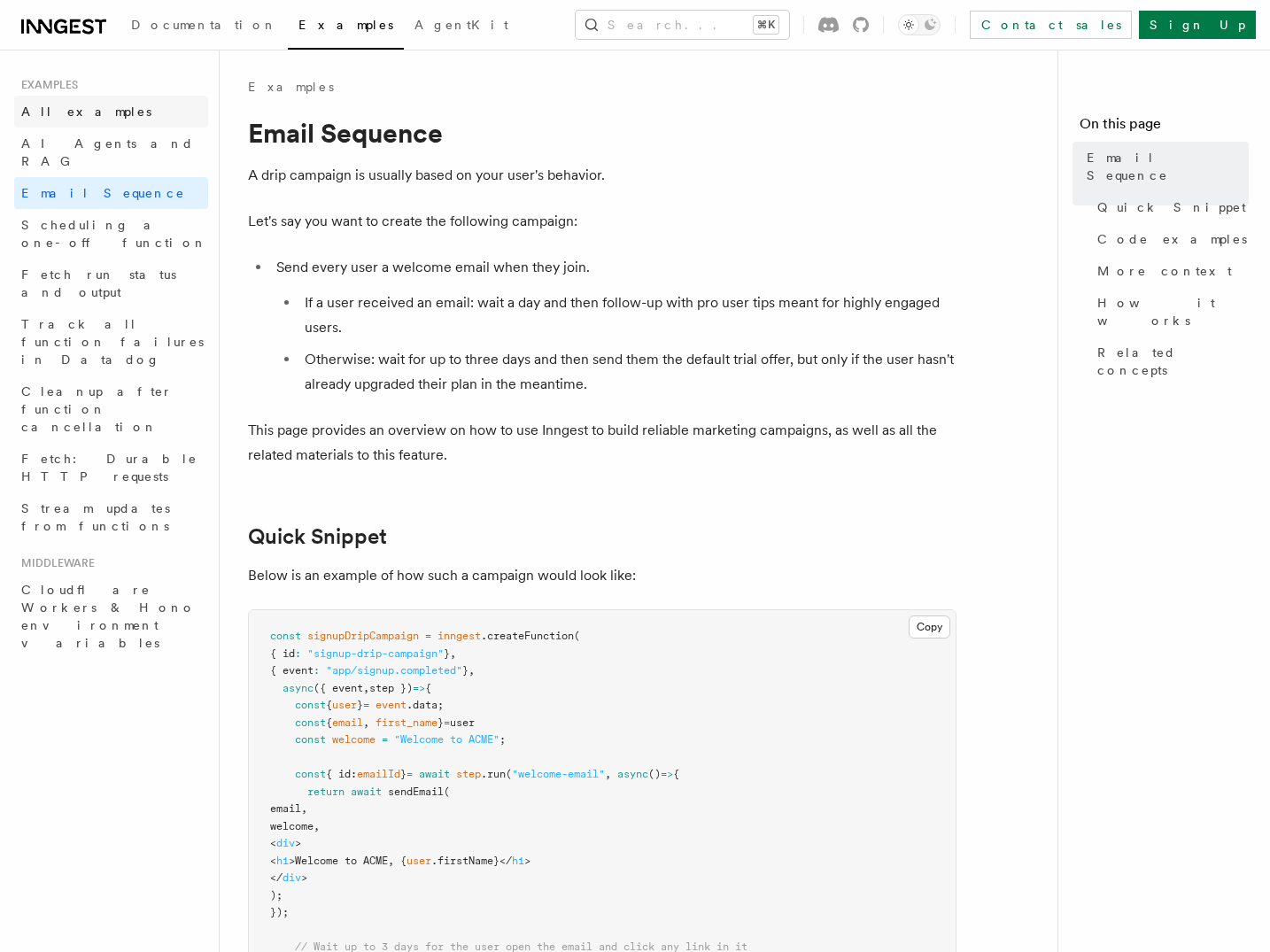
click at [122, 102] on link "All examples" at bounding box center [111, 111] width 194 height 31
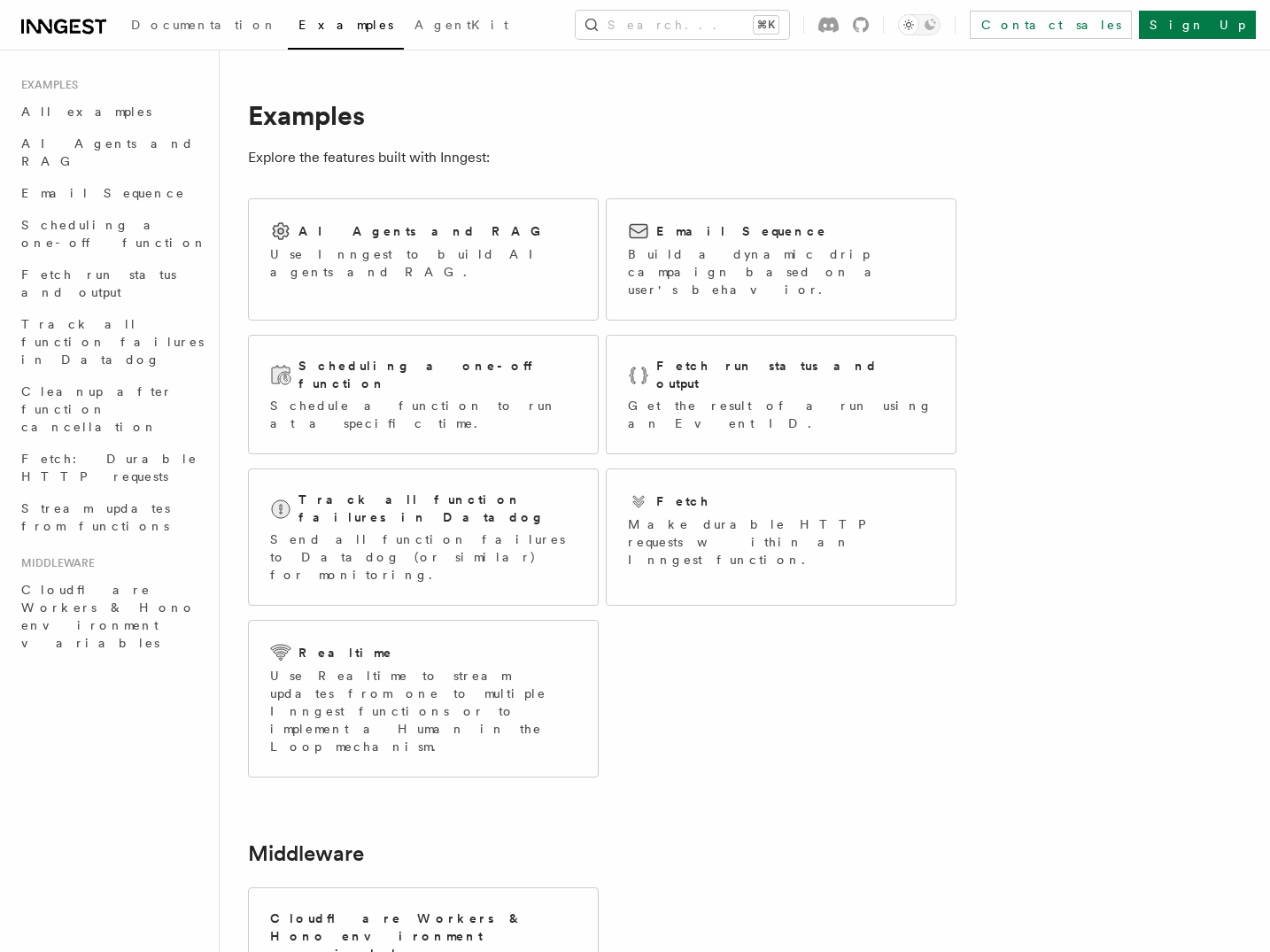
click at [745, 628] on div "AI Agents and RAG Use Inngest to build AI agents and RAG. Email Sequence Build …" at bounding box center [602, 488] width 709 height 594
click at [773, 598] on div "AI Agents and RAG Use Inngest to build AI agents and RAG. Email Sequence Build …" at bounding box center [602, 488] width 709 height 594
click at [778, 600] on div "AI Agents and RAG Use Inngest to build AI agents and RAG. Email Sequence Build …" at bounding box center [602, 488] width 709 height 594
